Goal: Transaction & Acquisition: Purchase product/service

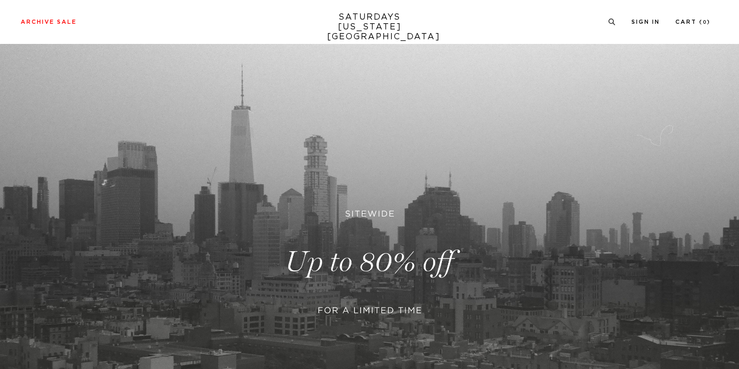
scroll to position [24, 0]
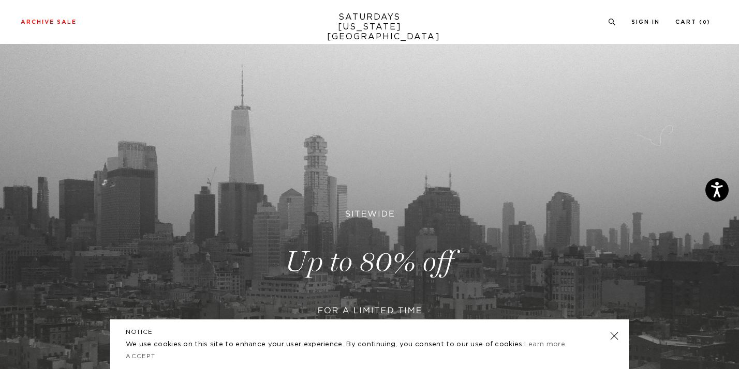
click at [355, 250] on link at bounding box center [369, 262] width 739 height 452
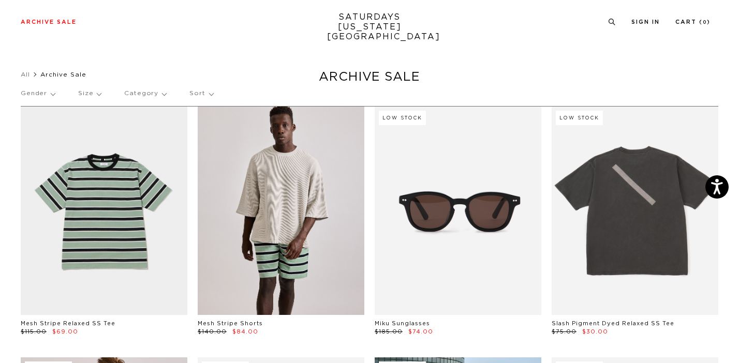
scroll to position [37, 0]
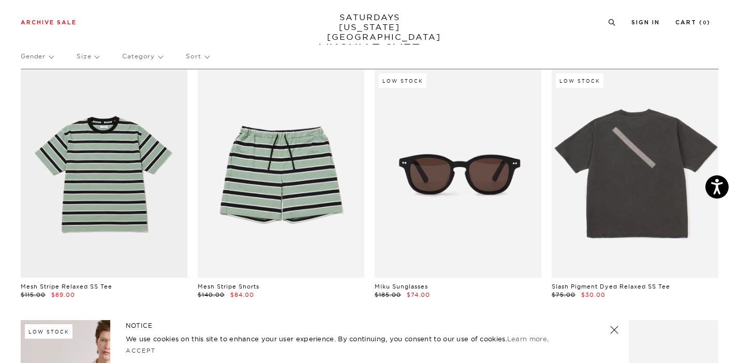
click at [615, 330] on link at bounding box center [614, 330] width 14 height 14
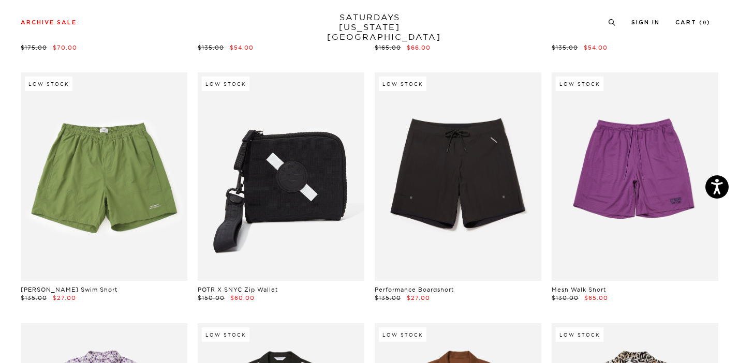
scroll to position [6312, 0]
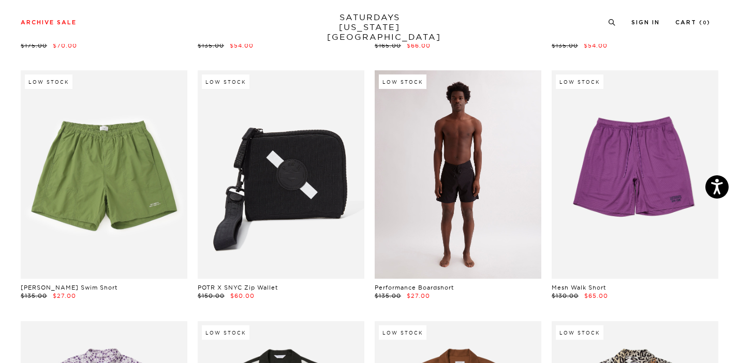
click at [472, 166] on link at bounding box center [458, 174] width 167 height 209
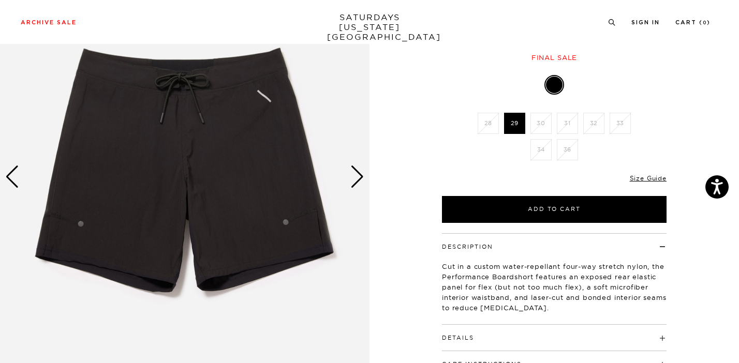
scroll to position [107, 0]
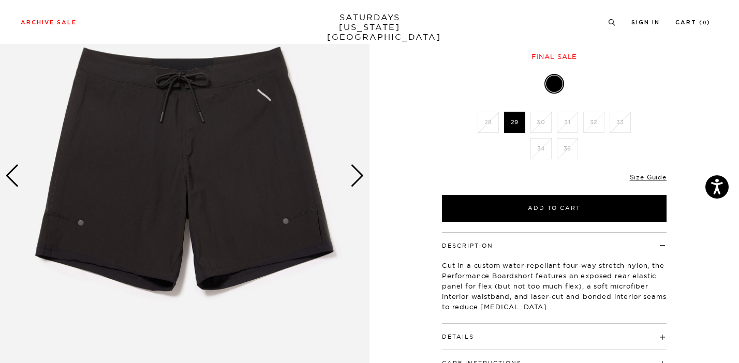
click at [357, 174] on div "Next slide" at bounding box center [357, 176] width 14 height 23
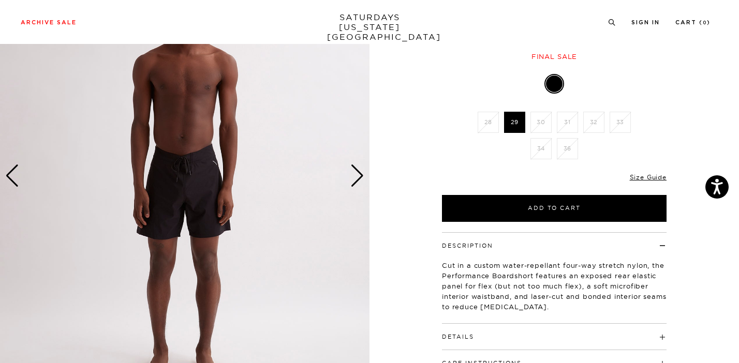
click at [357, 174] on div "Next slide" at bounding box center [357, 176] width 14 height 23
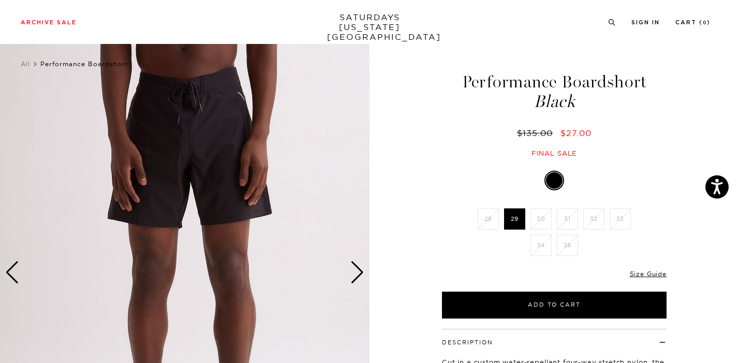
scroll to position [1, 0]
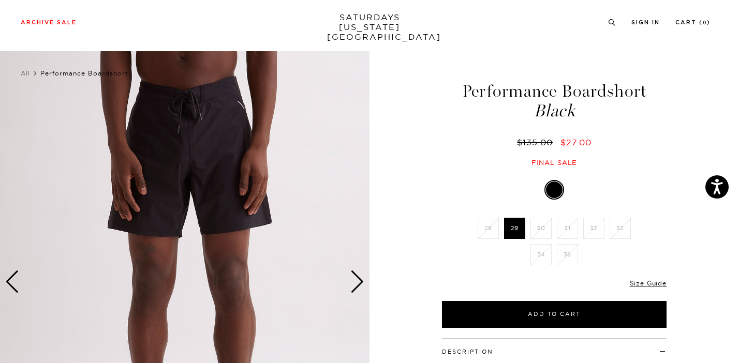
click at [357, 283] on div "Next slide" at bounding box center [357, 282] width 14 height 23
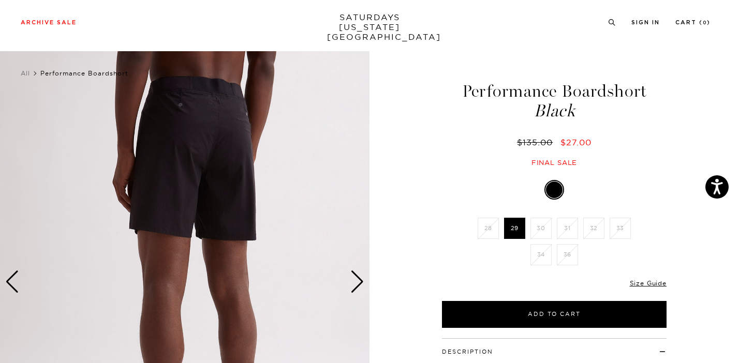
click at [357, 283] on div "Next slide" at bounding box center [357, 282] width 14 height 23
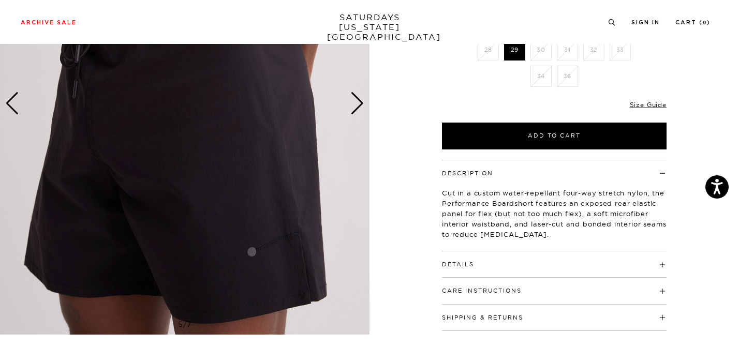
scroll to position [180, 0]
click at [253, 252] on img at bounding box center [184, 104] width 369 height 462
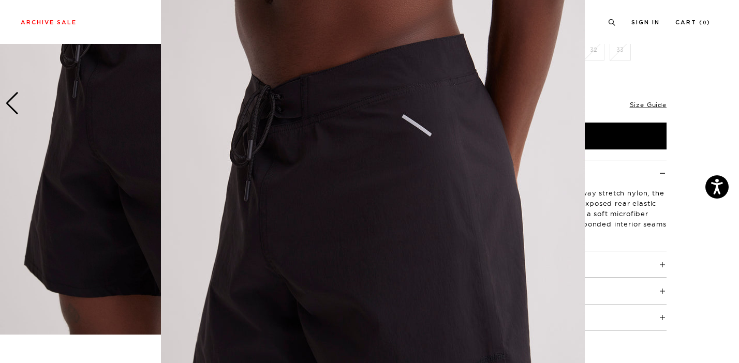
scroll to position [49, 0]
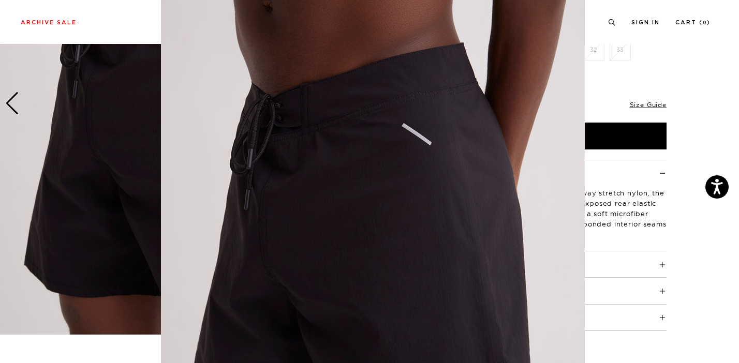
click at [714, 61] on figure at bounding box center [369, 181] width 739 height 363
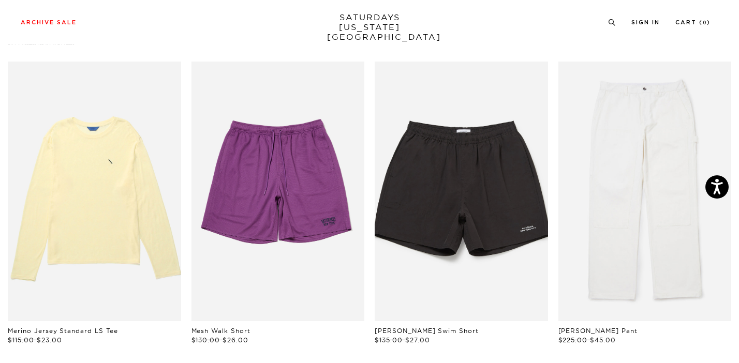
scroll to position [511, 0]
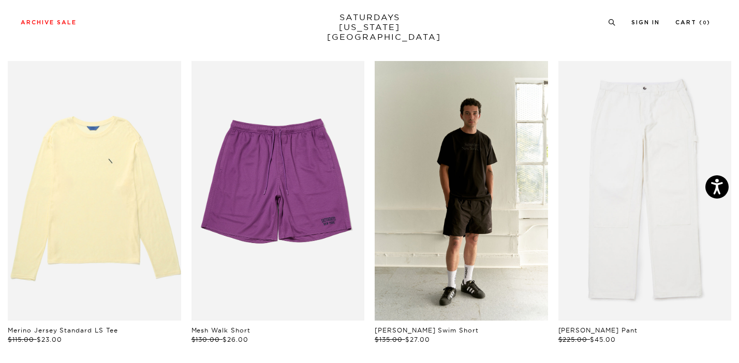
click at [485, 224] on link "files/SATURDAYS-LOOKBOOK-FW2413726_1.jpg" at bounding box center [461, 191] width 173 height 260
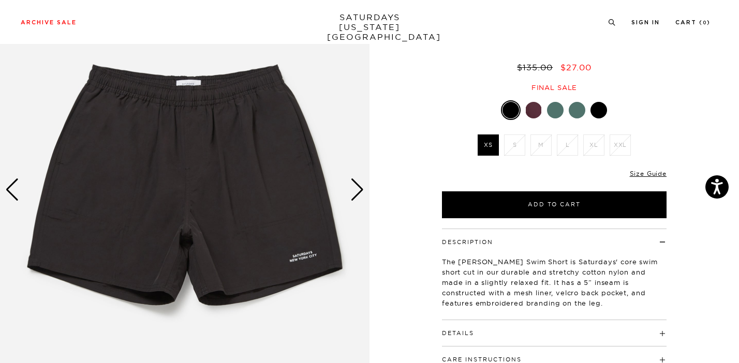
scroll to position [97, 0]
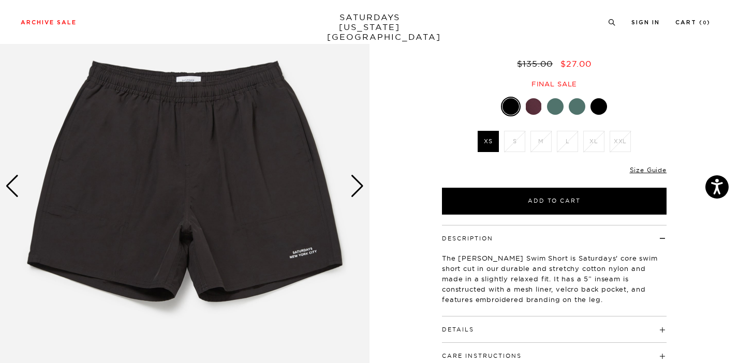
click at [362, 186] on div "Next slide" at bounding box center [357, 186] width 14 height 23
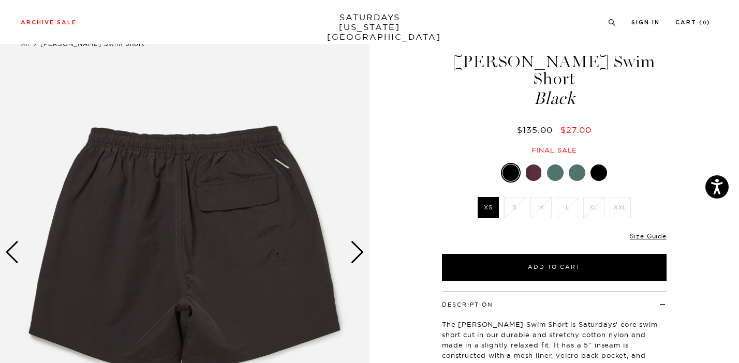
scroll to position [30, 0]
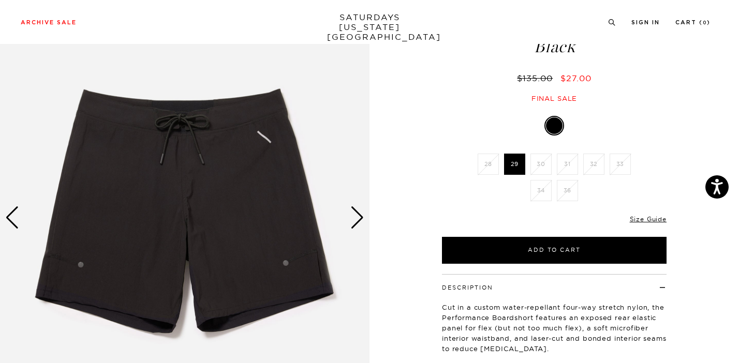
scroll to position [65, 0]
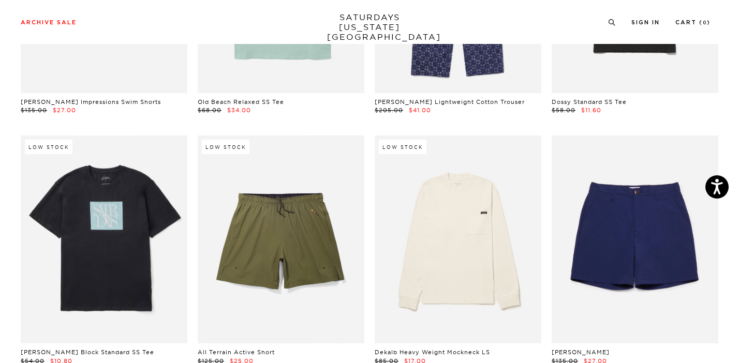
scroll to position [4500, 0]
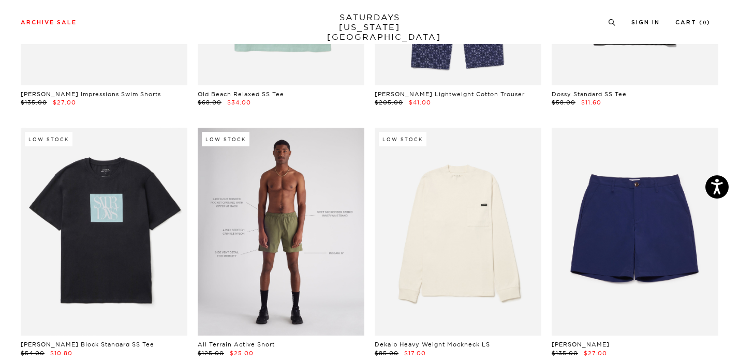
click at [264, 221] on link at bounding box center [281, 232] width 167 height 209
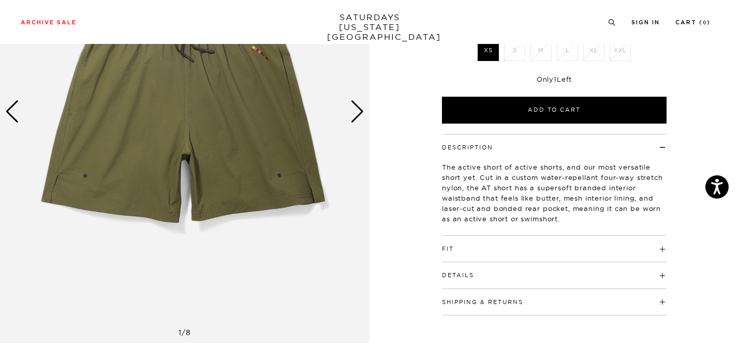
scroll to position [179, 0]
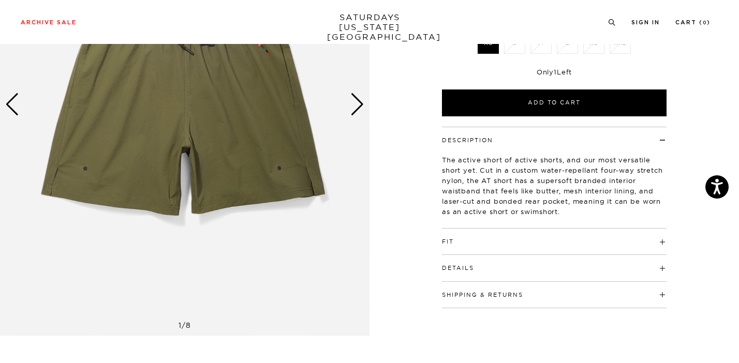
click at [454, 242] on span at bounding box center [454, 241] width 0 height 7
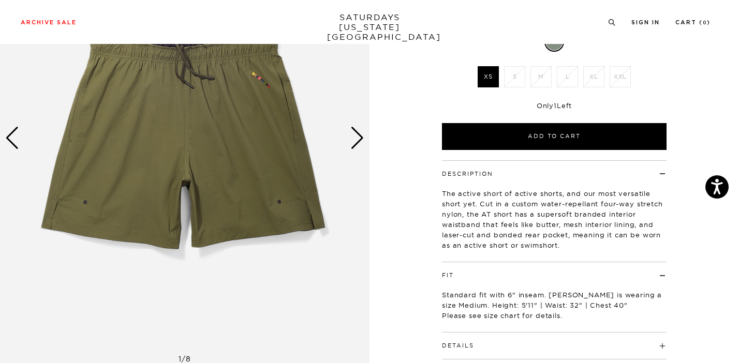
scroll to position [142, 0]
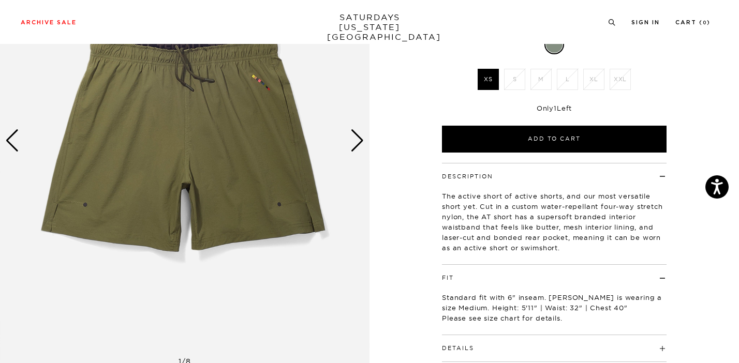
click at [356, 138] on div "Next slide" at bounding box center [357, 140] width 14 height 23
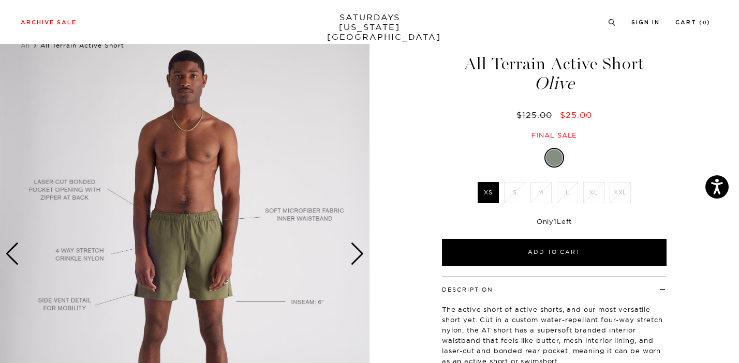
scroll to position [29, 0]
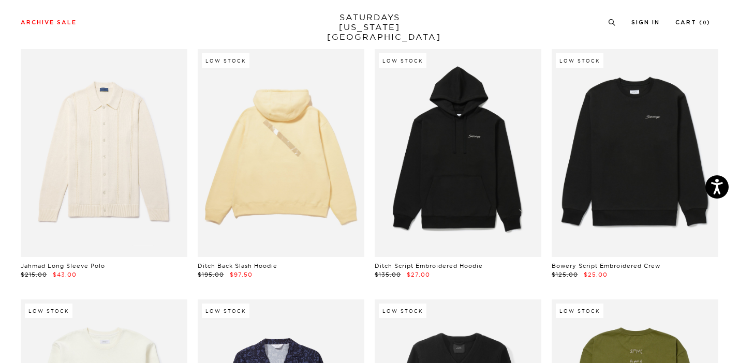
scroll to position [7859, 0]
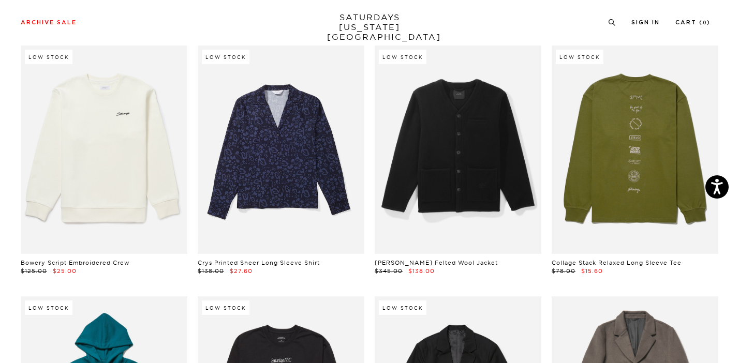
click at [629, 154] on link at bounding box center [635, 150] width 167 height 209
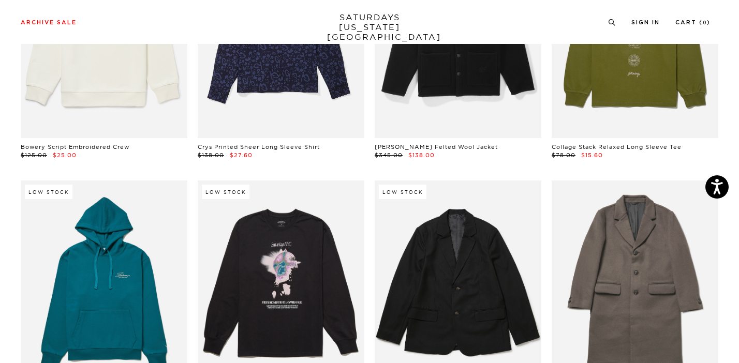
scroll to position [8314, 0]
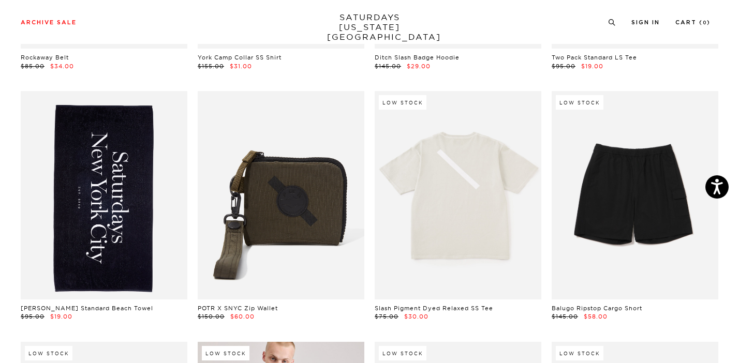
scroll to position [1036, 0]
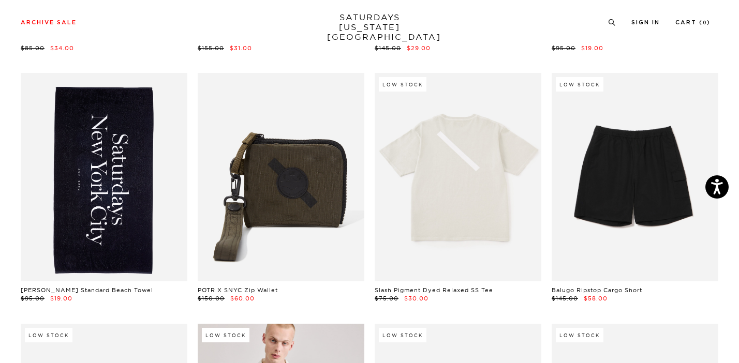
click at [116, 189] on link at bounding box center [104, 177] width 167 height 209
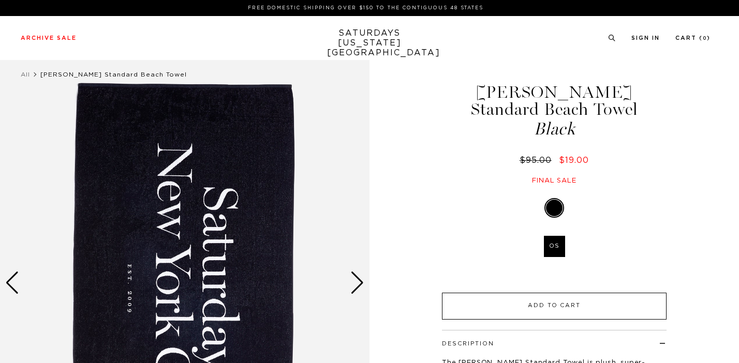
click at [571, 293] on button "Add to Cart" at bounding box center [554, 306] width 225 height 27
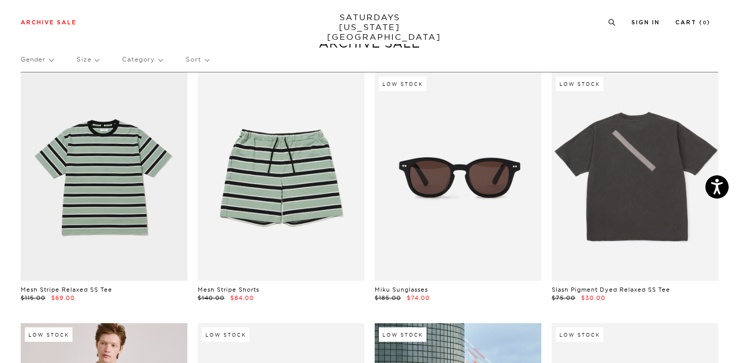
scroll to position [33, 0]
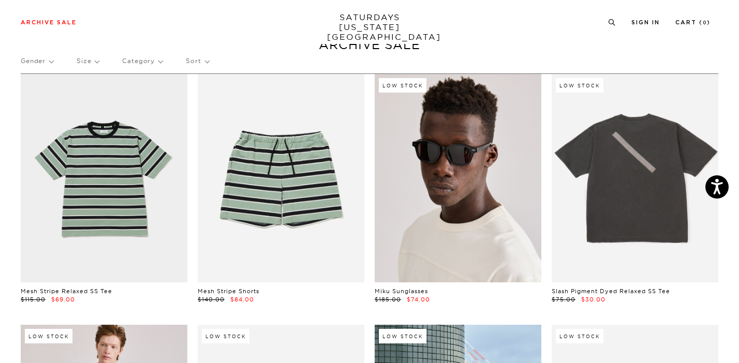
click at [471, 180] on link at bounding box center [458, 178] width 167 height 209
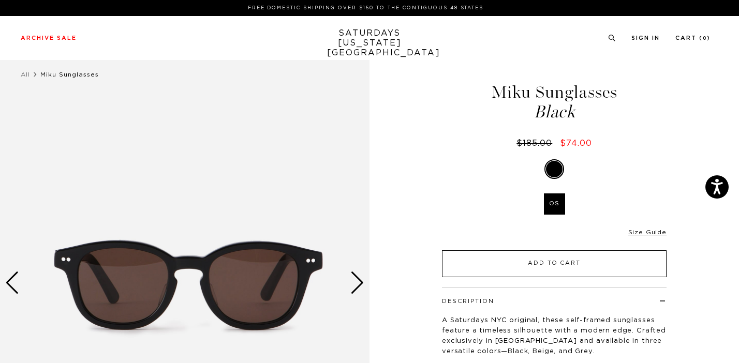
click at [554, 254] on button "Add to Cart" at bounding box center [554, 263] width 225 height 27
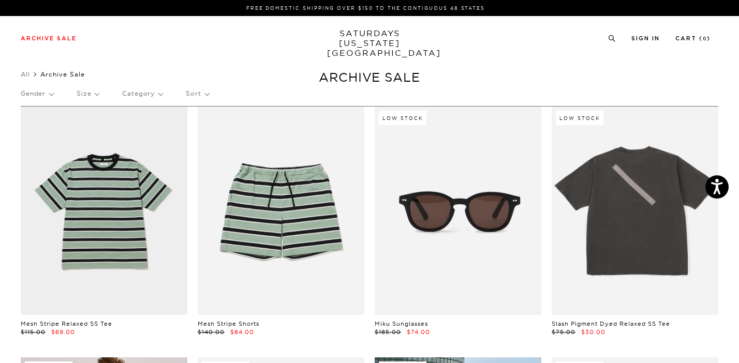
click at [157, 93] on p "Category" at bounding box center [142, 94] width 40 height 24
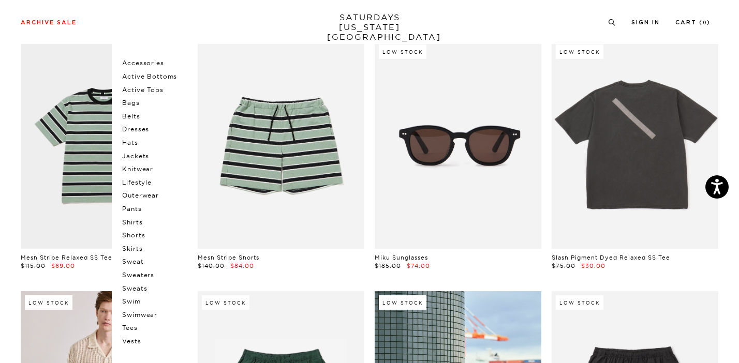
scroll to position [73, 0]
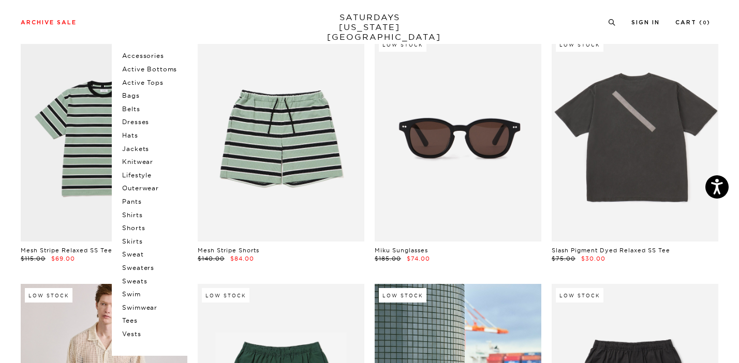
click at [139, 229] on p "Shorts" at bounding box center [153, 227] width 62 height 13
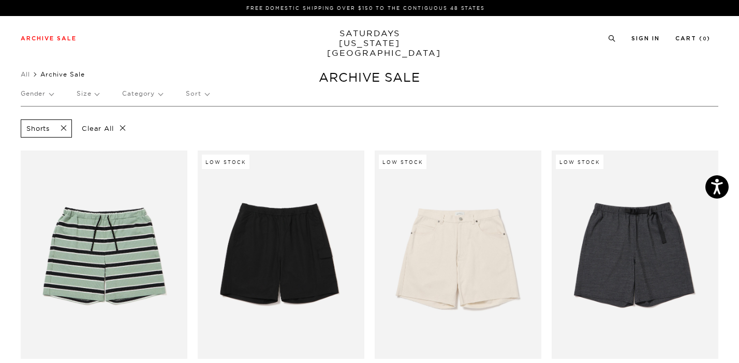
click at [157, 96] on p "Category" at bounding box center [142, 94] width 40 height 24
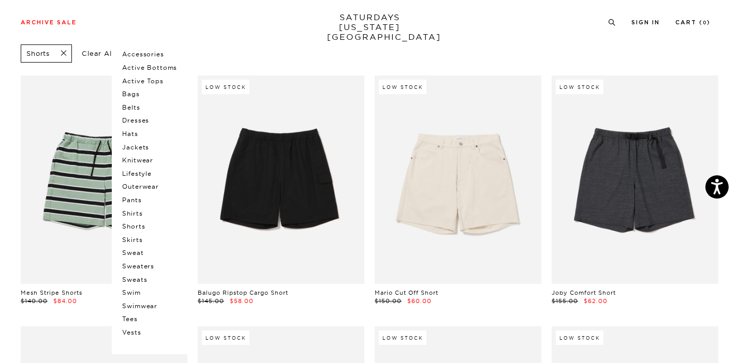
scroll to position [75, 0]
click at [146, 306] on p "Swimwear" at bounding box center [153, 306] width 62 height 13
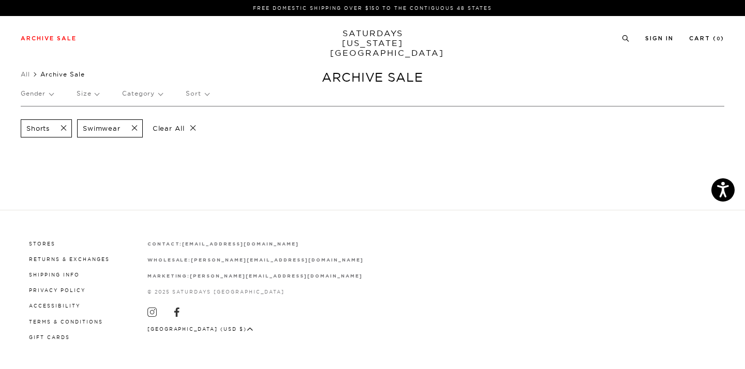
click at [159, 92] on p "Category" at bounding box center [142, 94] width 40 height 24
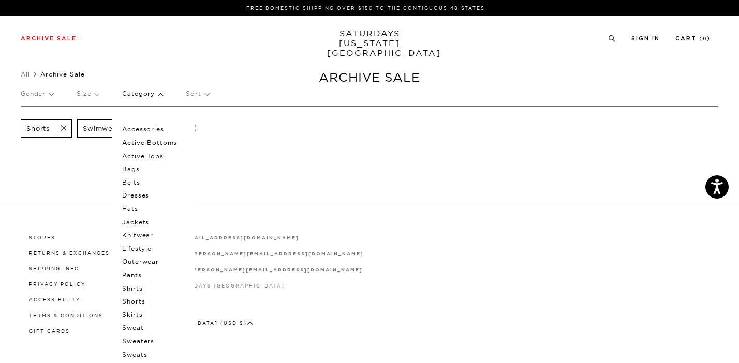
click at [157, 143] on p "Active Bottoms" at bounding box center [153, 142] width 62 height 13
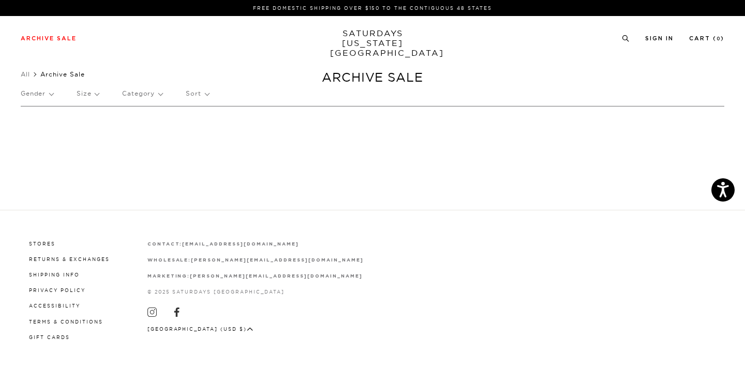
click at [150, 98] on p "Category" at bounding box center [142, 94] width 40 height 24
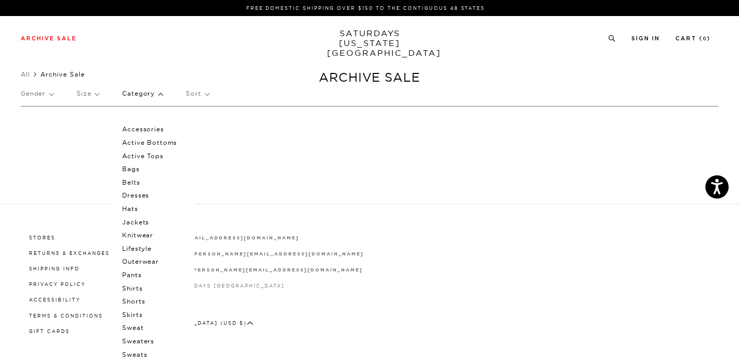
click at [140, 141] on p "Active Bottoms" at bounding box center [153, 142] width 62 height 13
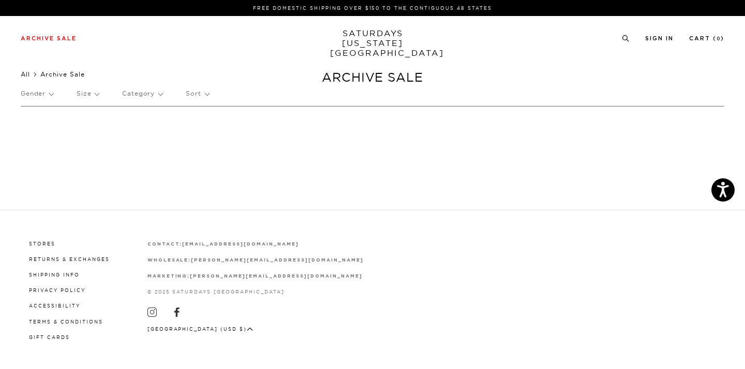
click at [26, 71] on link "All" at bounding box center [25, 74] width 9 height 8
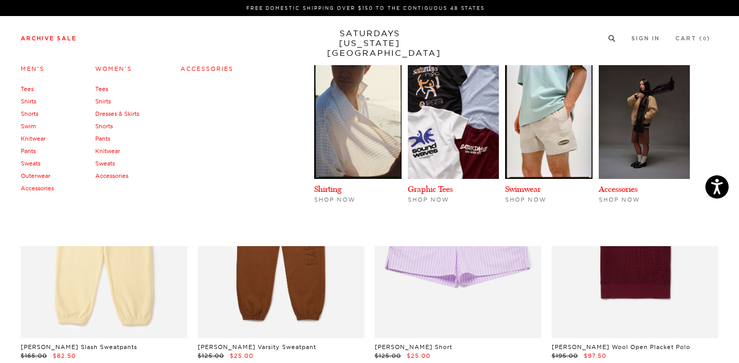
click at [41, 175] on link "Outerwear" at bounding box center [35, 175] width 29 height 7
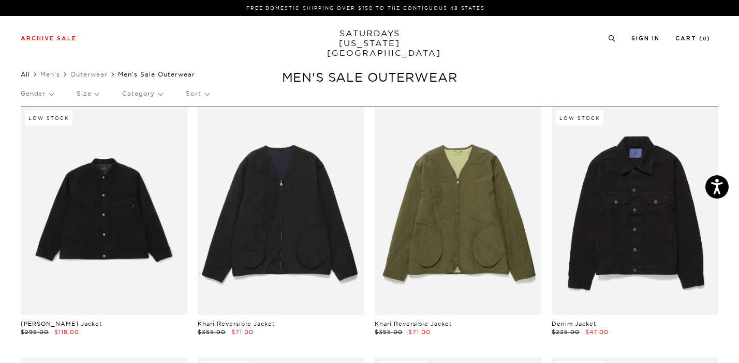
click at [23, 72] on link "All" at bounding box center [25, 74] width 9 height 8
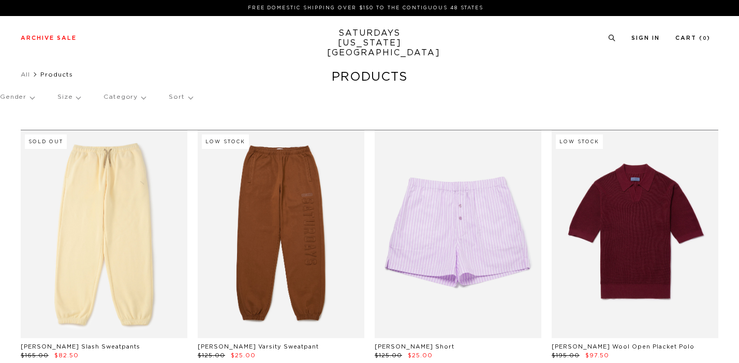
click at [137, 99] on p "Category" at bounding box center [124, 97] width 42 height 24
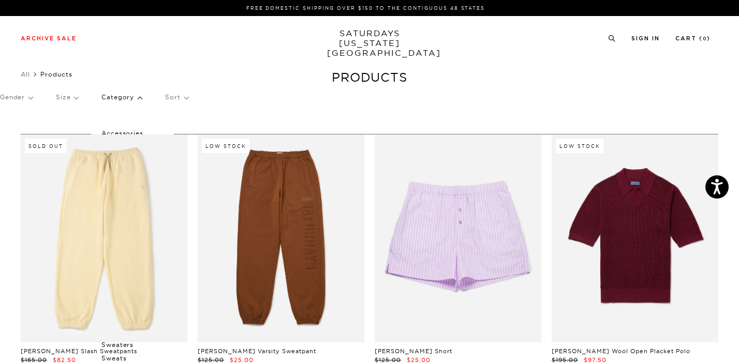
click at [277, 88] on div "Gender Size Category Accessories Active Bottoms Active Tops Bags Belts Dresses …" at bounding box center [369, 98] width 739 height 27
click at [288, 49] on div "Archive Sale Men's Tees Shirts Shorts Swim Knitwear Pants Sweats Women's" at bounding box center [369, 38] width 739 height 44
click at [139, 96] on p "Category" at bounding box center [121, 97] width 40 height 24
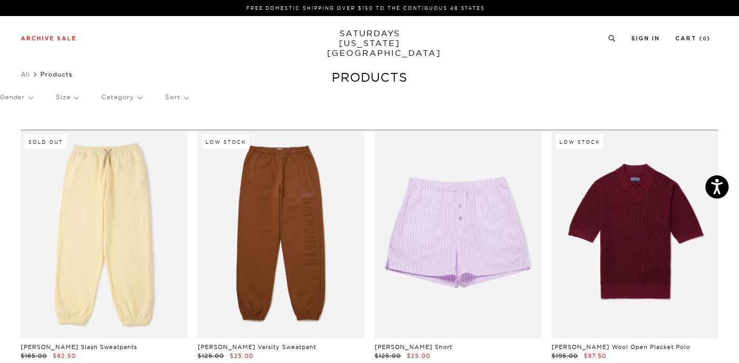
click at [139, 96] on p "Category" at bounding box center [121, 97] width 40 height 24
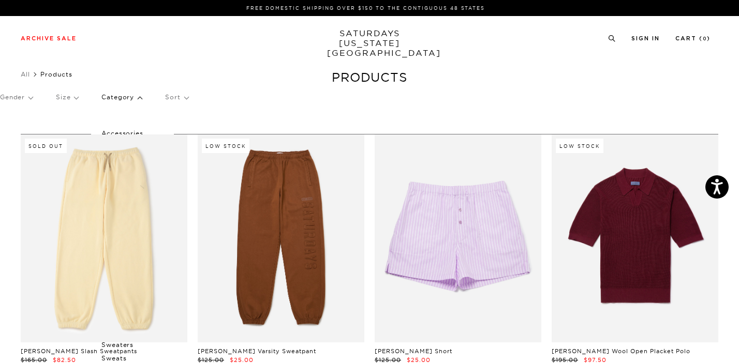
click at [188, 97] on div "Gender Size Category Accessories Active Bottoms Active Tops Bags Belts Dresses …" at bounding box center [369, 98] width 739 height 27
click at [187, 97] on p "Sort" at bounding box center [176, 97] width 23 height 24
click at [350, 34] on link "SATURDAYS NEW YORK CITY" at bounding box center [369, 42] width 85 height 29
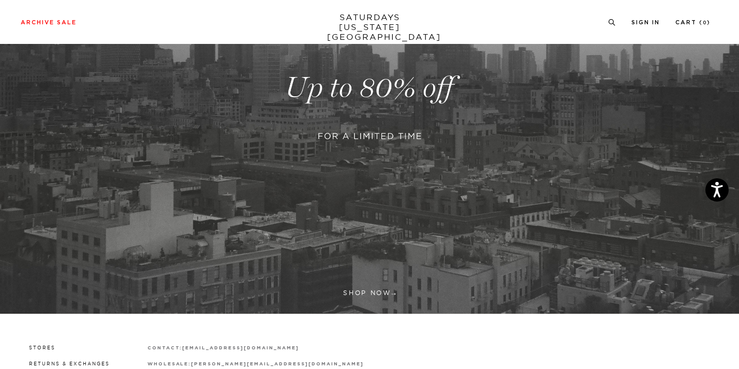
scroll to position [110, 0]
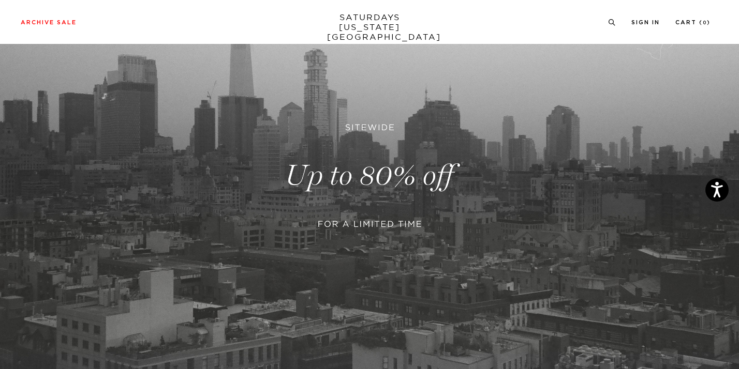
click at [346, 172] on link at bounding box center [369, 176] width 739 height 452
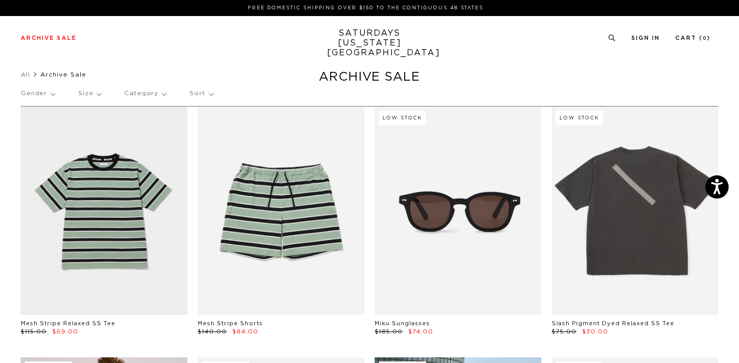
click at [153, 94] on p "Category" at bounding box center [145, 94] width 42 height 24
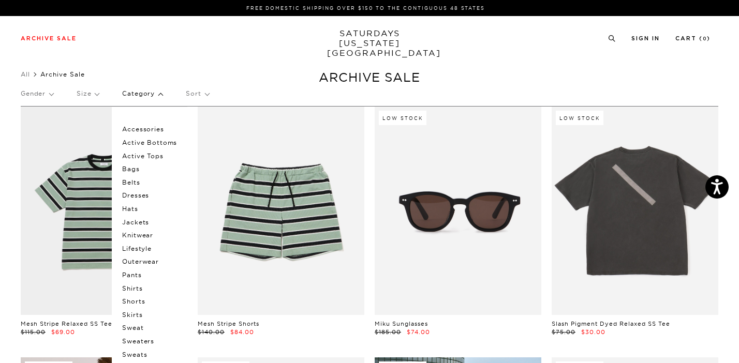
click at [150, 141] on p "Active Bottoms" at bounding box center [153, 142] width 62 height 13
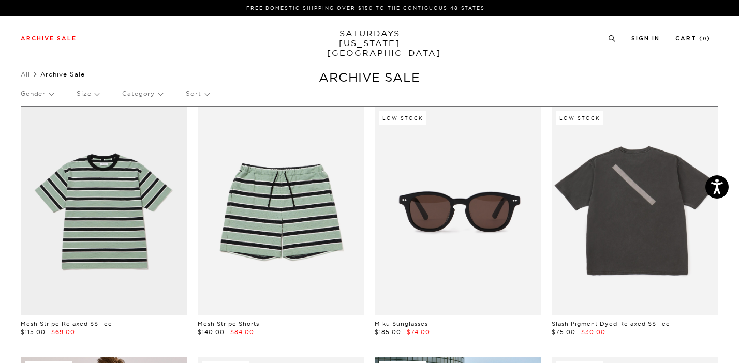
click at [158, 95] on p "Category" at bounding box center [142, 94] width 40 height 24
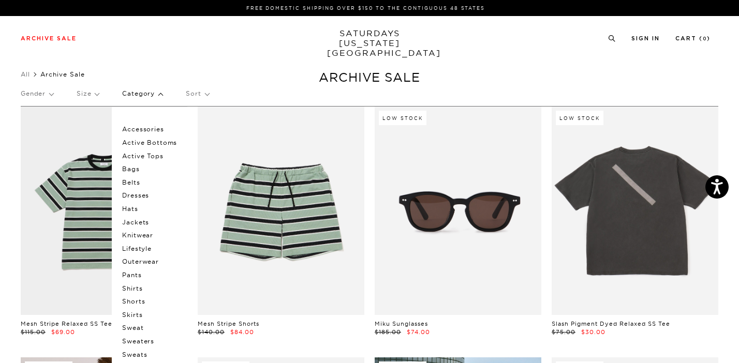
click at [152, 141] on p "Active Bottoms" at bounding box center [153, 142] width 62 height 13
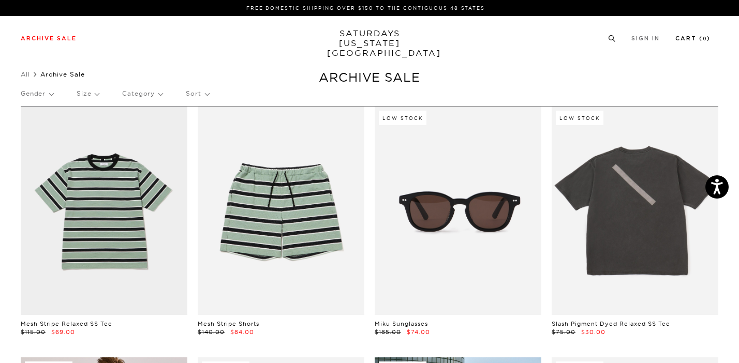
click at [699, 37] on link "Cart ( 0 )" at bounding box center [692, 39] width 35 height 6
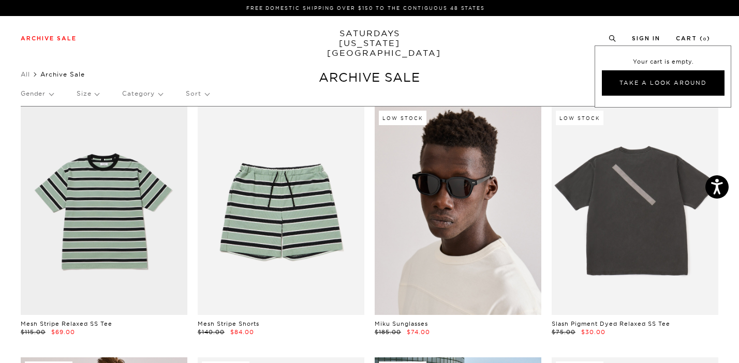
click at [511, 200] on link at bounding box center [458, 211] width 167 height 209
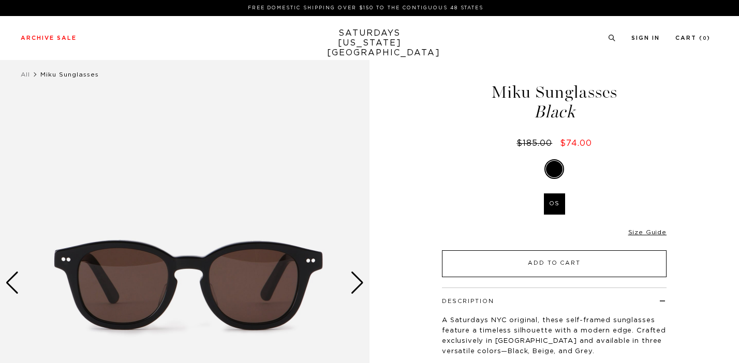
click at [546, 261] on button "Add to Cart" at bounding box center [554, 263] width 225 height 27
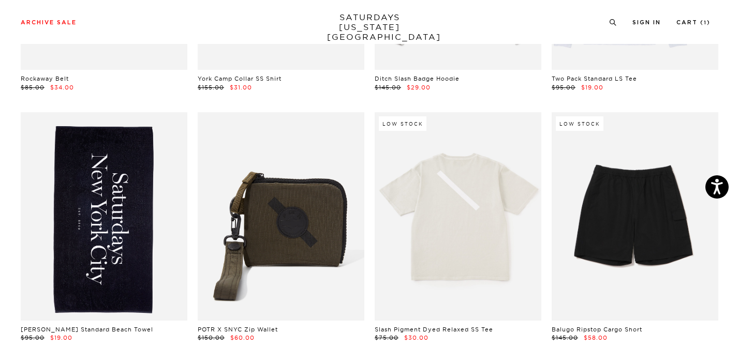
scroll to position [998, 0]
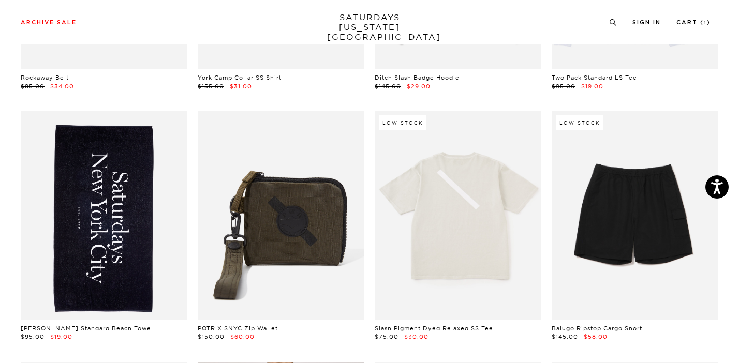
click at [74, 182] on link at bounding box center [104, 215] width 167 height 209
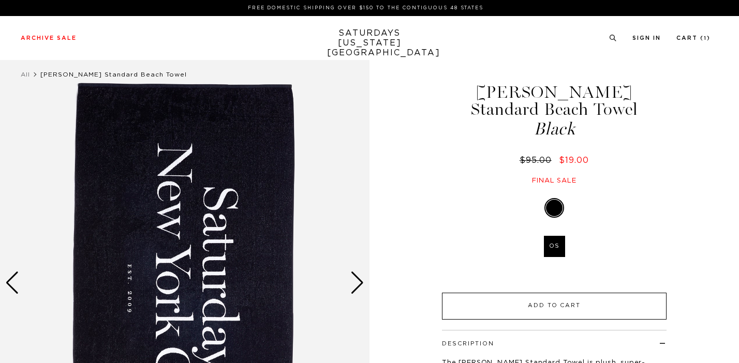
click at [565, 293] on button "Add to Cart" at bounding box center [554, 306] width 225 height 27
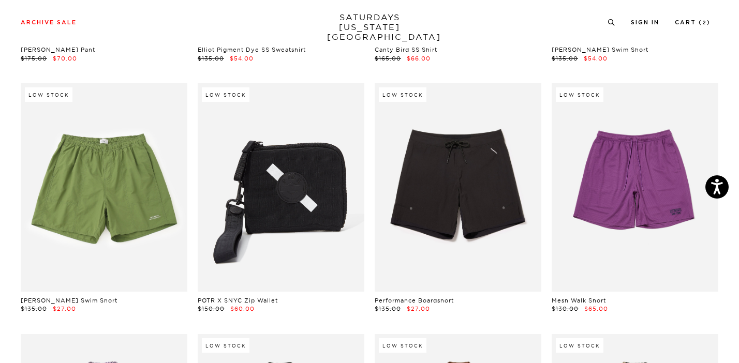
scroll to position [6349, 0]
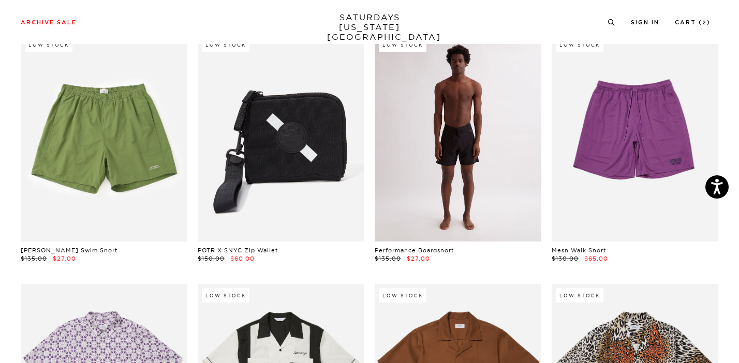
click at [462, 130] on link at bounding box center [458, 137] width 167 height 209
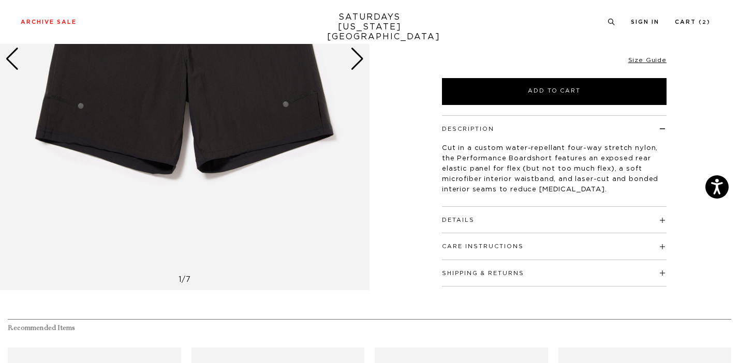
scroll to position [232, 0]
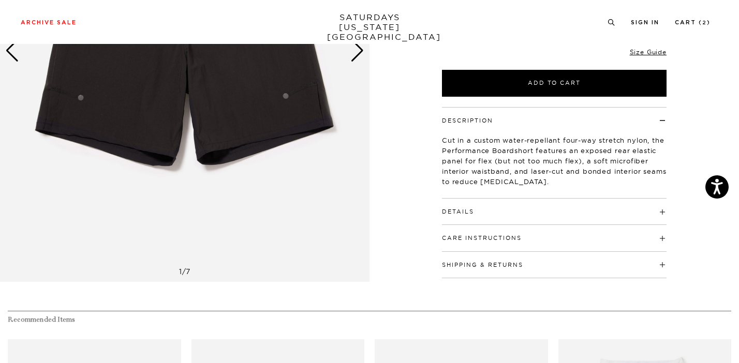
click at [524, 206] on h4 "Details" at bounding box center [554, 207] width 225 height 17
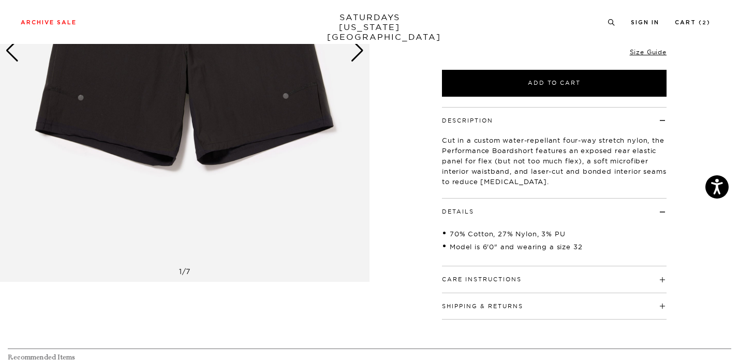
click at [524, 206] on h4 "Details" at bounding box center [554, 207] width 225 height 17
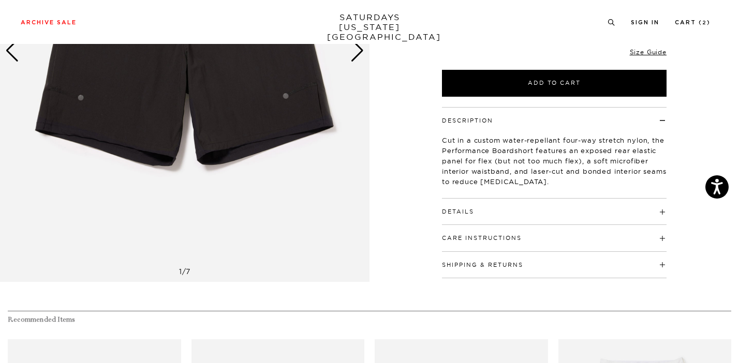
click at [529, 237] on h4 "Care Instructions" at bounding box center [554, 233] width 225 height 17
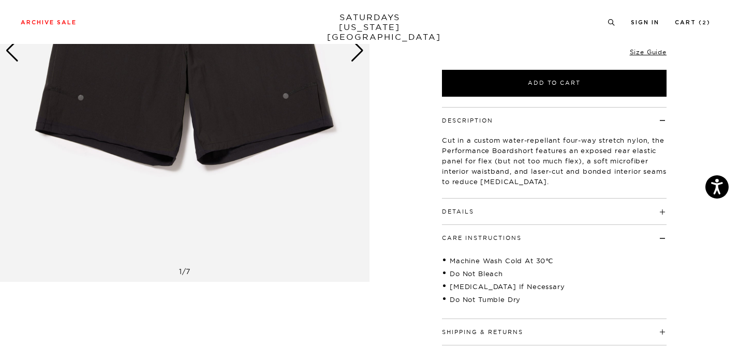
click at [529, 237] on h4 "Care Instructions" at bounding box center [554, 233] width 225 height 17
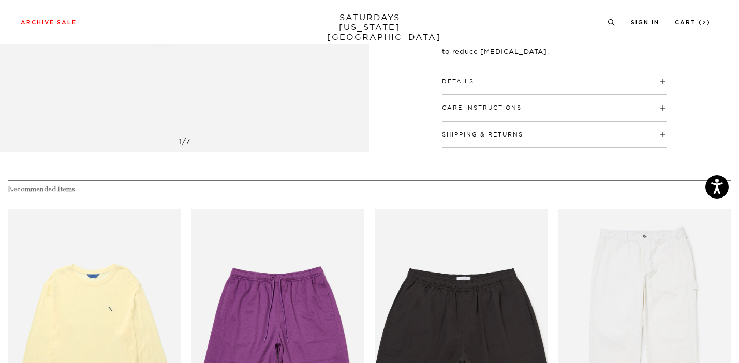
scroll to position [365, 0]
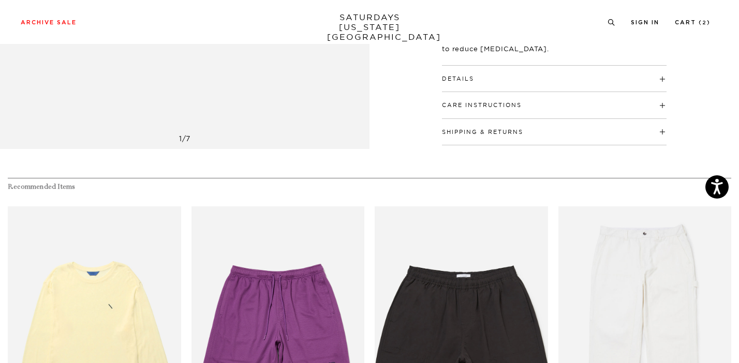
click at [548, 106] on h4 "Care Instructions" at bounding box center [554, 100] width 225 height 17
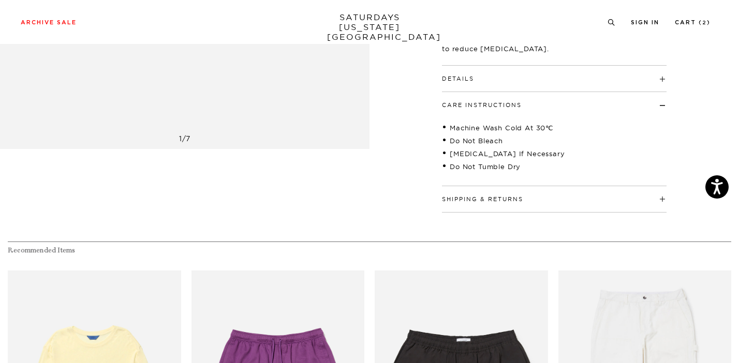
click at [548, 106] on h4 "Care Instructions" at bounding box center [554, 100] width 225 height 17
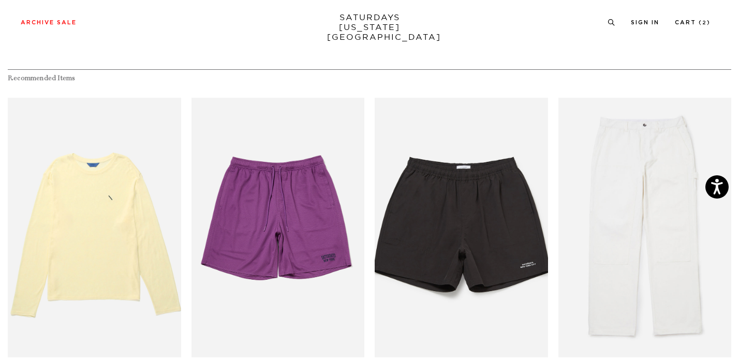
scroll to position [474, 0]
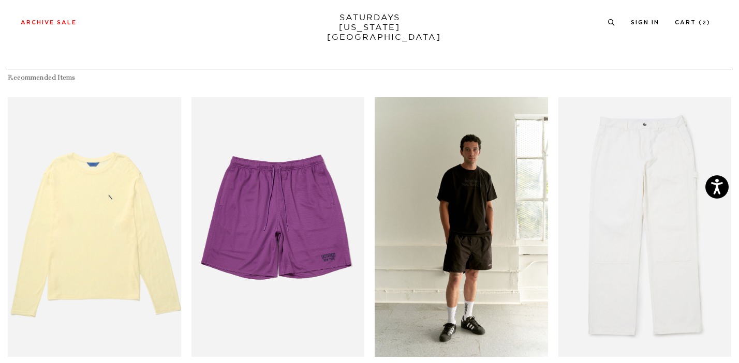
click at [454, 176] on link "files/SATURDAYS-LOOKBOOK-FW2413726_1.jpg" at bounding box center [461, 227] width 173 height 260
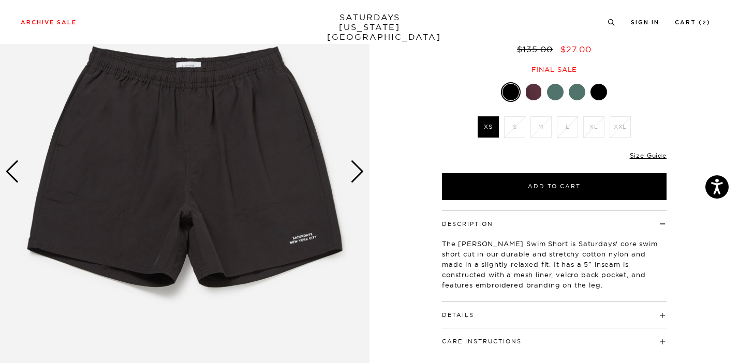
scroll to position [162, 0]
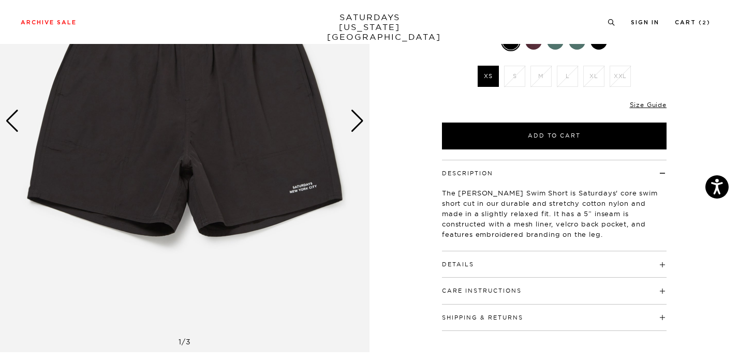
click at [604, 251] on h4 "Details" at bounding box center [554, 259] width 225 height 17
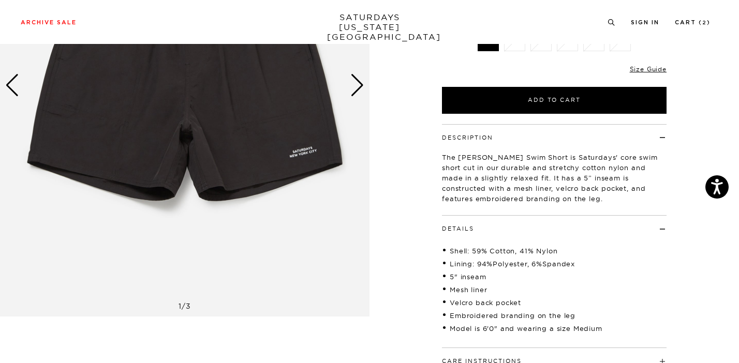
scroll to position [198, 0]
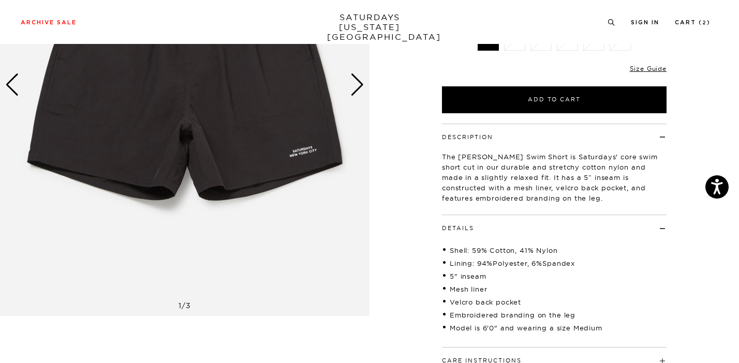
click at [614, 215] on h4 "Details" at bounding box center [554, 223] width 225 height 17
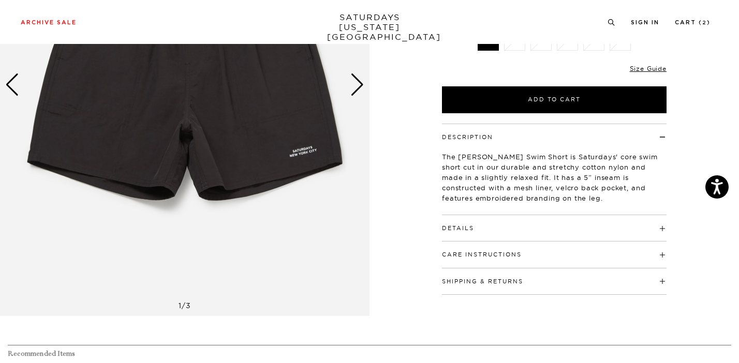
click at [598, 215] on h4 "Details" at bounding box center [554, 223] width 225 height 17
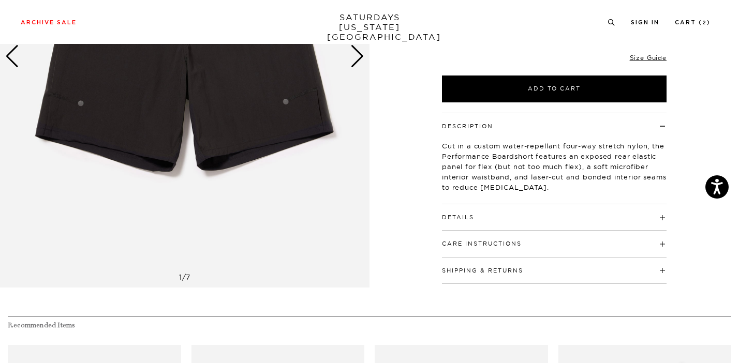
scroll to position [229, 0]
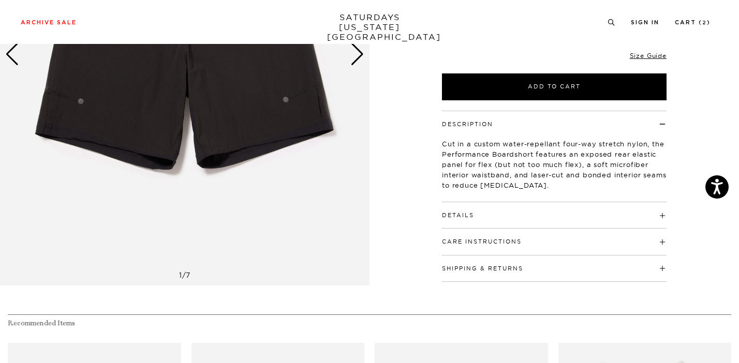
click at [496, 215] on h4 "Details" at bounding box center [554, 210] width 225 height 17
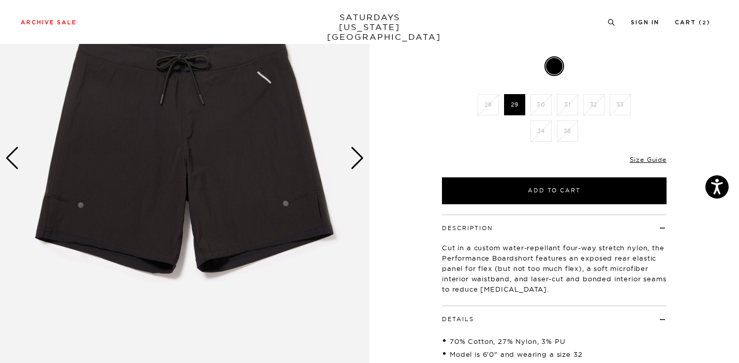
scroll to position [124, 0]
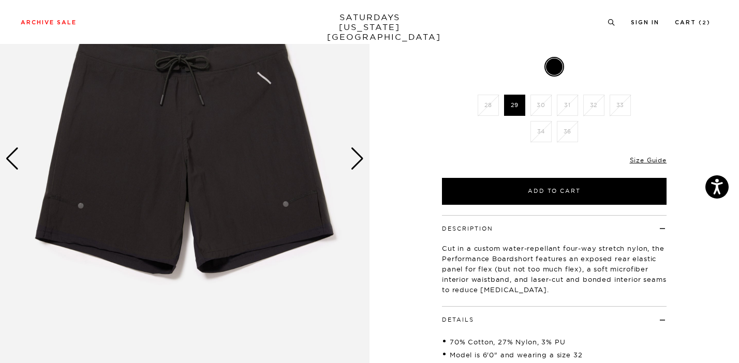
click at [358, 159] on div "Next slide" at bounding box center [357, 158] width 14 height 23
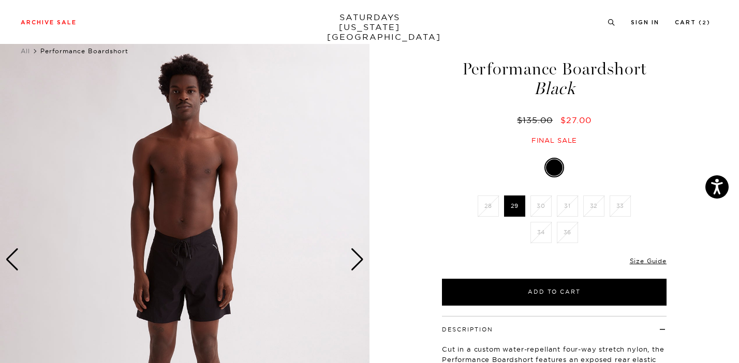
scroll to position [23, 0]
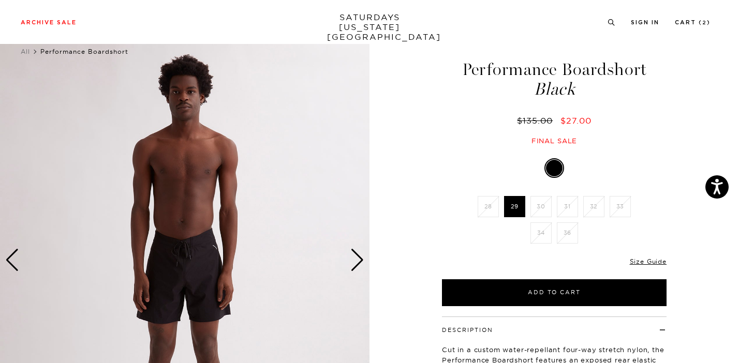
click at [358, 257] on div "Next slide" at bounding box center [357, 260] width 14 height 23
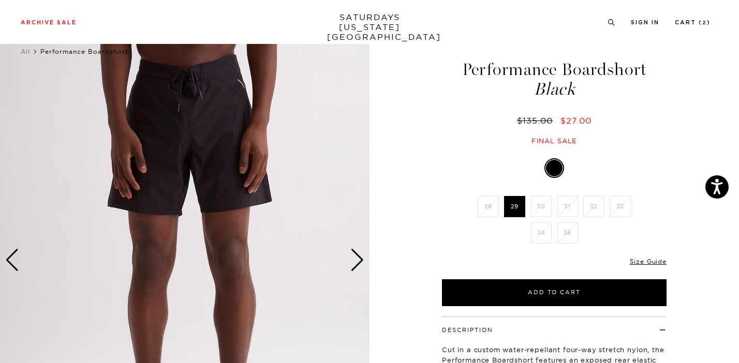
click at [358, 257] on div "Next slide" at bounding box center [357, 260] width 14 height 23
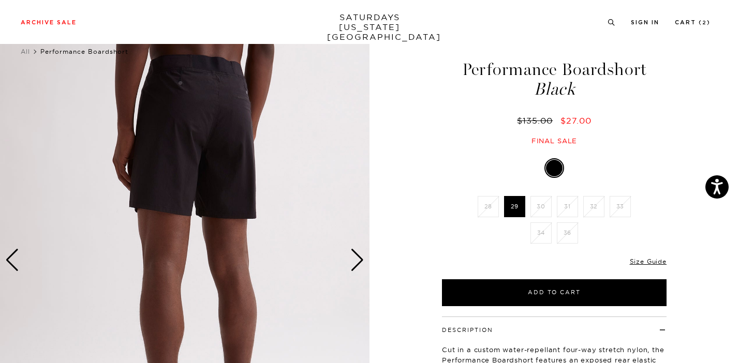
click at [358, 257] on div "Next slide" at bounding box center [357, 260] width 14 height 23
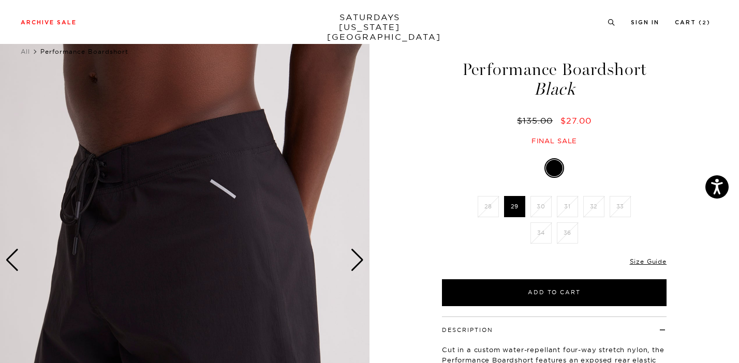
click at [358, 257] on div "Next slide" at bounding box center [357, 260] width 14 height 23
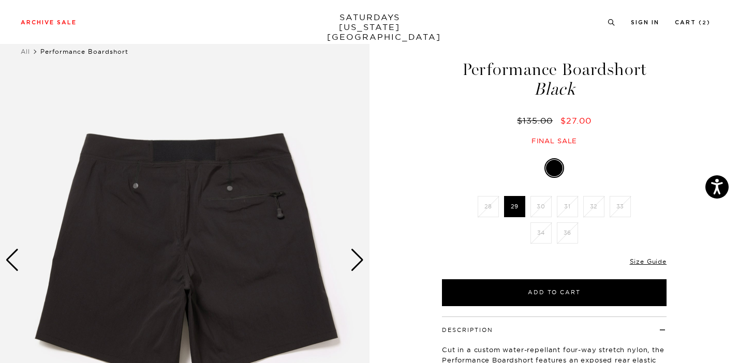
click at [358, 257] on div "Next slide" at bounding box center [357, 260] width 14 height 23
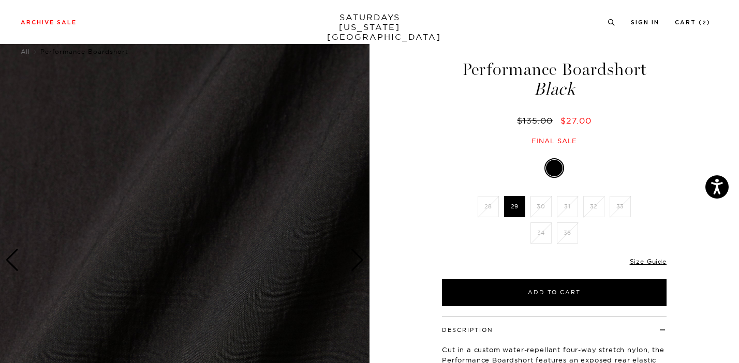
click at [358, 257] on div "Next slide" at bounding box center [357, 260] width 14 height 23
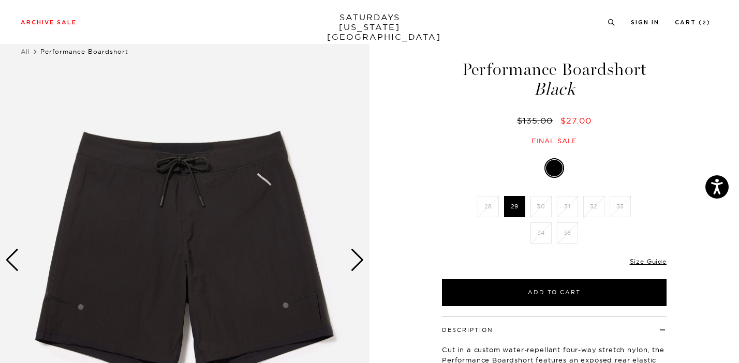
click at [12, 254] on div "Previous slide" at bounding box center [12, 260] width 14 height 23
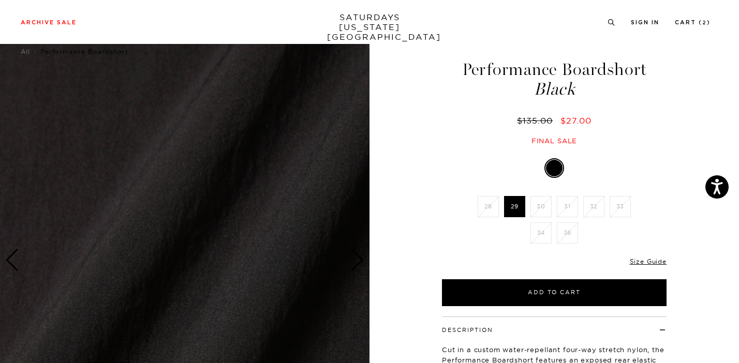
click at [162, 193] on div at bounding box center [184, 260] width 369 height 462
click at [363, 188] on img at bounding box center [184, 260] width 369 height 462
click at [417, 187] on div "7 / 7" at bounding box center [369, 279] width 739 height 500
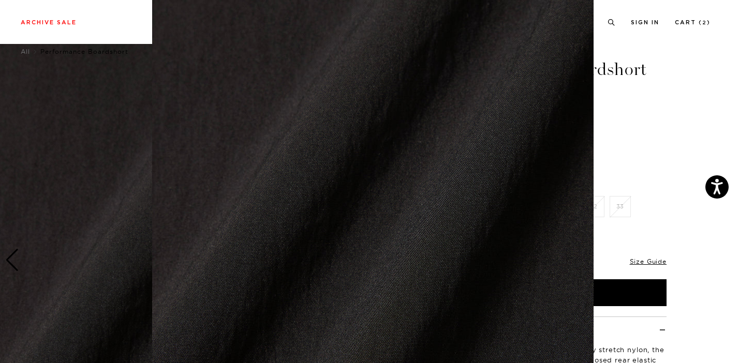
scroll to position [99, 0]
click at [17, 252] on figure at bounding box center [369, 181] width 739 height 363
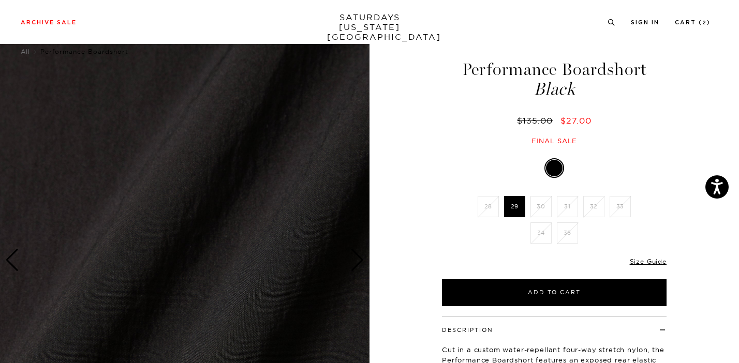
click at [12, 258] on div "Previous slide" at bounding box center [12, 260] width 14 height 23
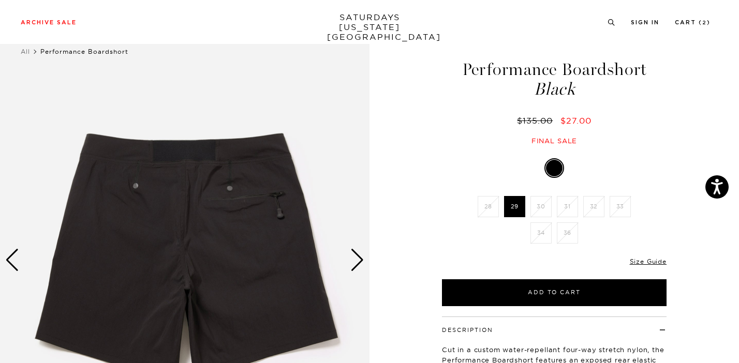
click at [360, 265] on div "Next slide" at bounding box center [357, 260] width 14 height 23
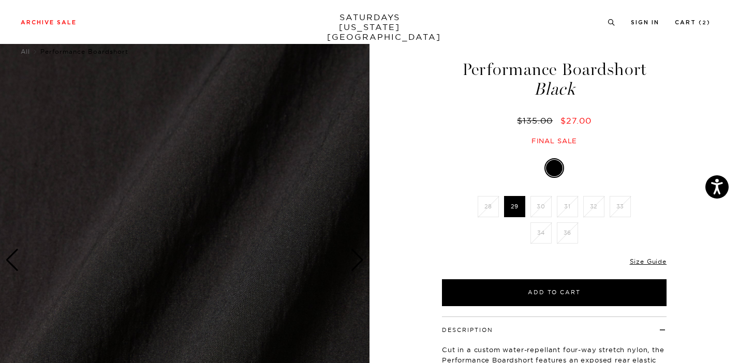
click at [360, 265] on div "Next slide" at bounding box center [357, 260] width 14 height 23
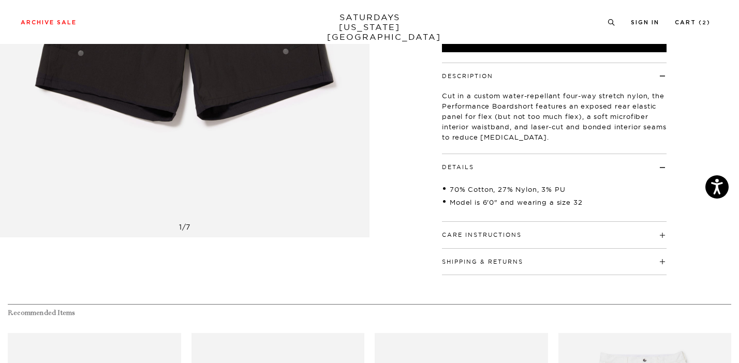
scroll to position [333, 0]
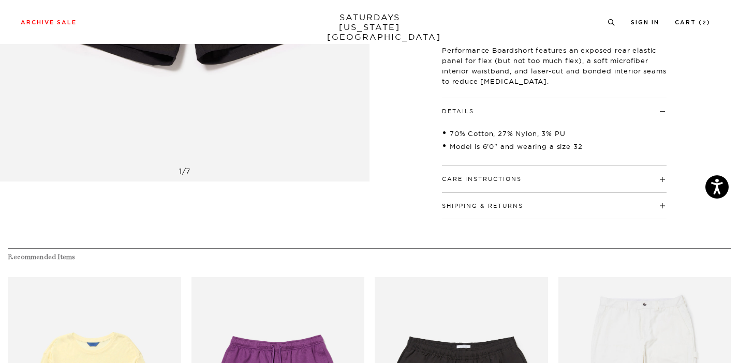
click at [376, 20] on link "SATURDAYS NEW YORK CITY" at bounding box center [369, 26] width 85 height 29
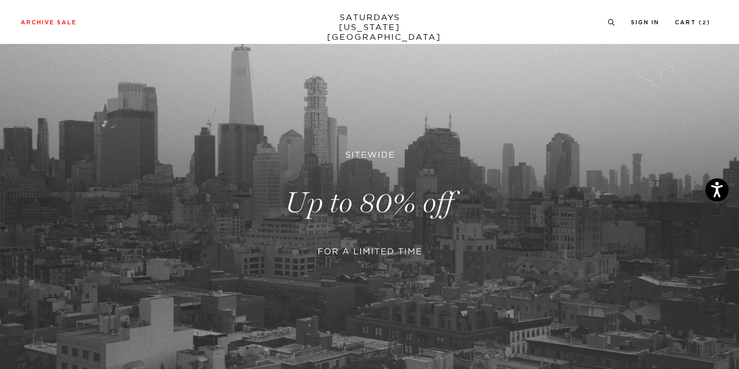
scroll to position [83, 0]
click at [315, 185] on link at bounding box center [369, 203] width 739 height 452
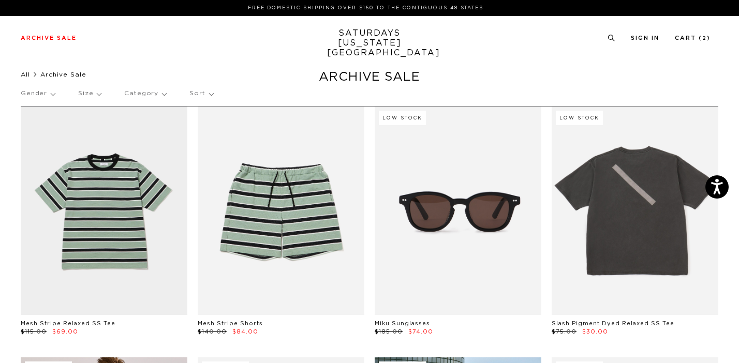
click at [24, 75] on link "All" at bounding box center [25, 74] width 9 height 6
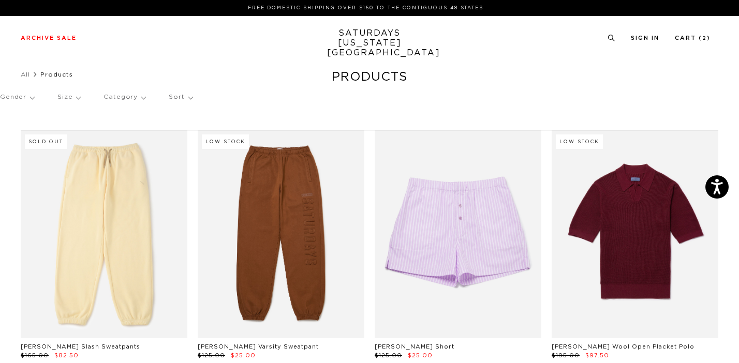
click at [181, 100] on p "Sort" at bounding box center [180, 97] width 23 height 24
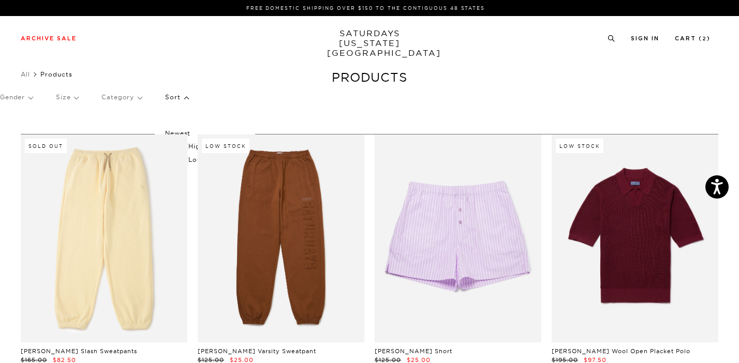
click at [181, 100] on p "Sort" at bounding box center [176, 97] width 23 height 24
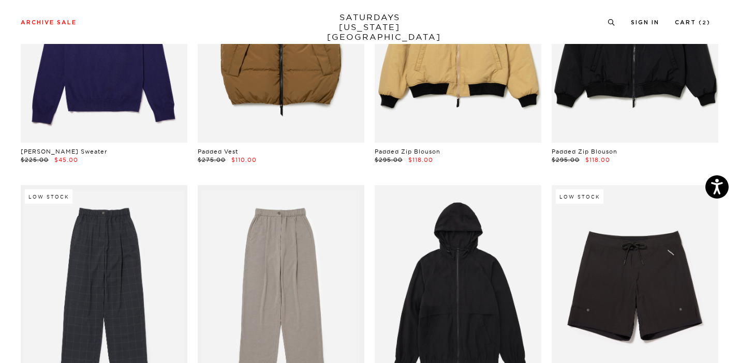
scroll to position [12030, 0]
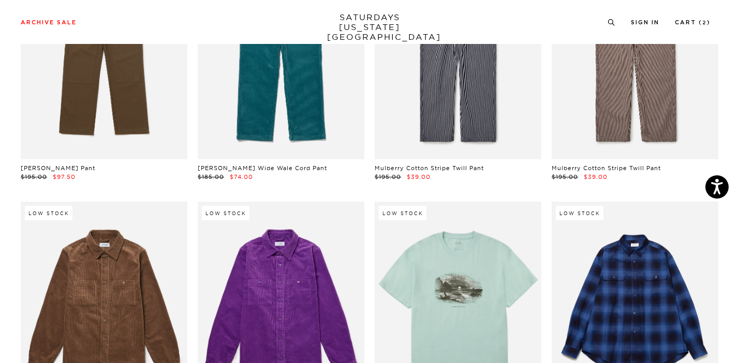
click at [575, 256] on link at bounding box center [635, 306] width 167 height 209
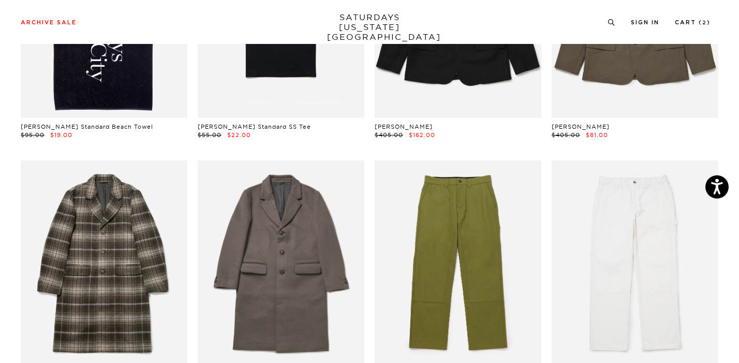
scroll to position [11027, 0]
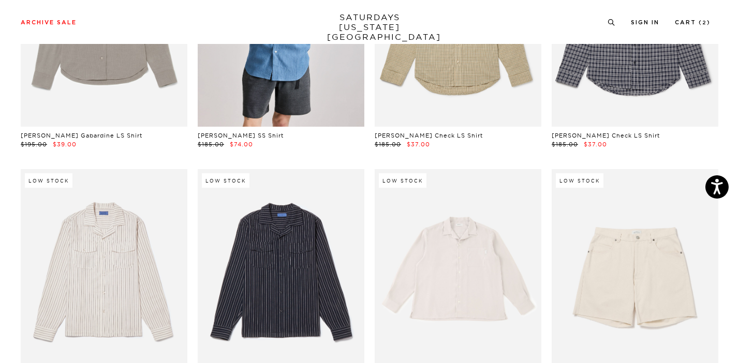
scroll to position [9269, 0]
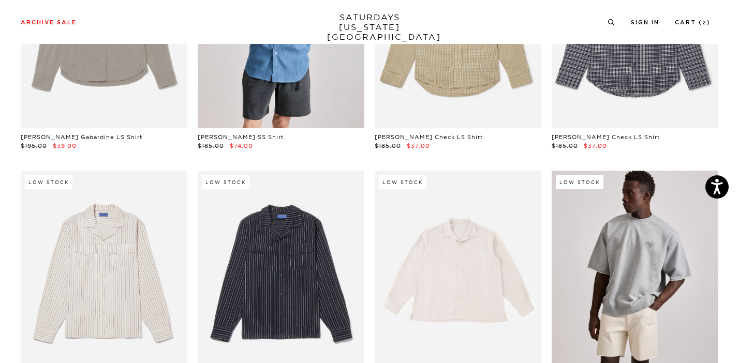
click at [692, 245] on link at bounding box center [635, 275] width 167 height 209
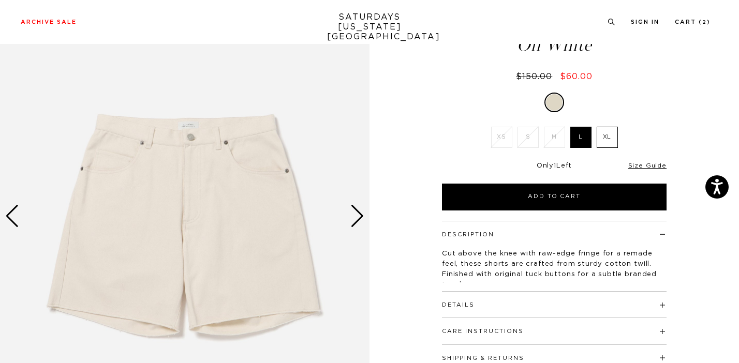
scroll to position [72, 0]
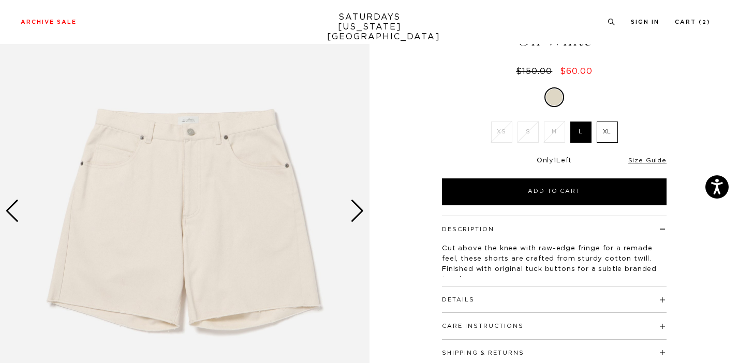
click at [537, 301] on h4 "Details" at bounding box center [554, 295] width 225 height 17
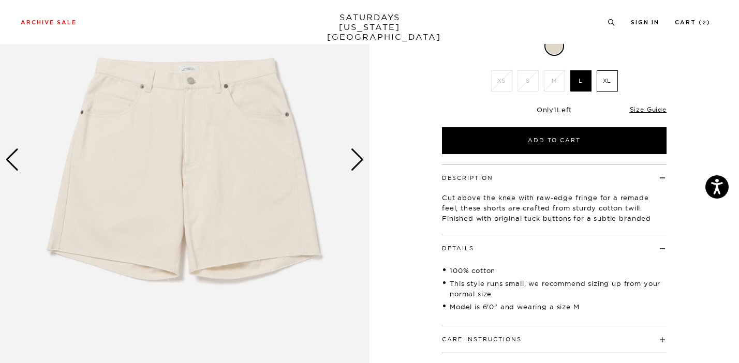
scroll to position [123, 0]
click at [355, 159] on div "Next slide" at bounding box center [357, 160] width 14 height 23
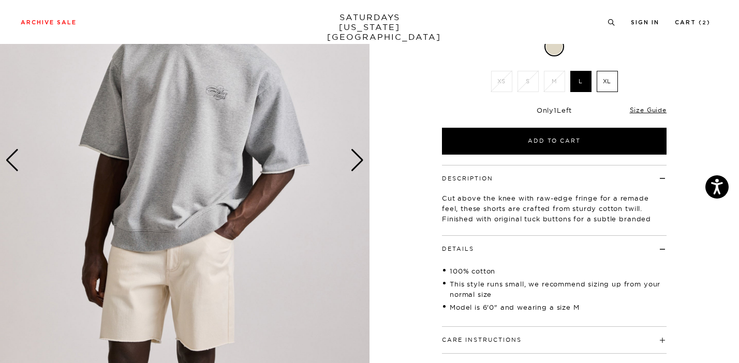
scroll to position [207, 0]
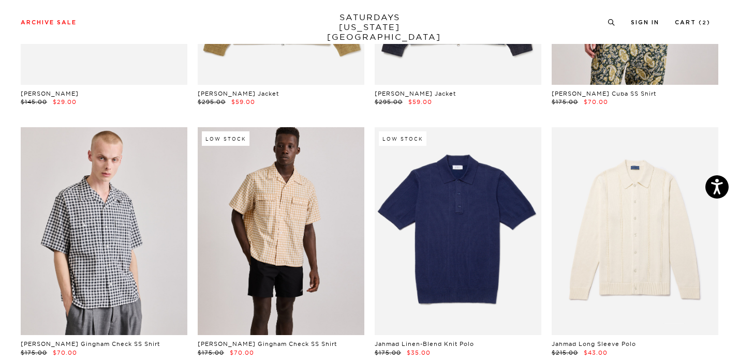
scroll to position [7546, 0]
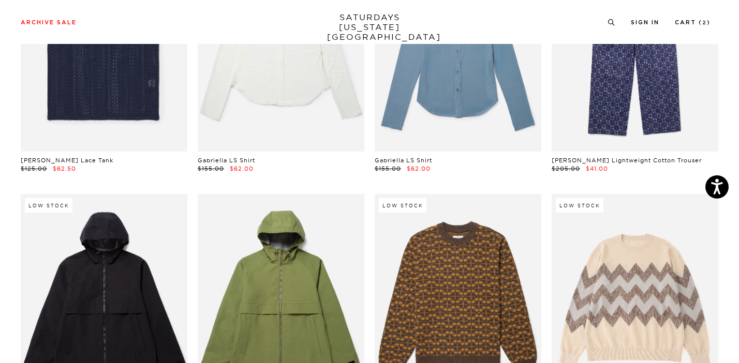
click at [359, 91] on link at bounding box center [281, 47] width 167 height 209
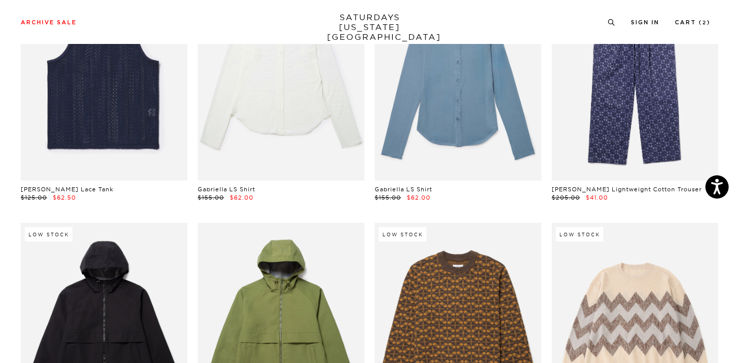
scroll to position [6824, 2]
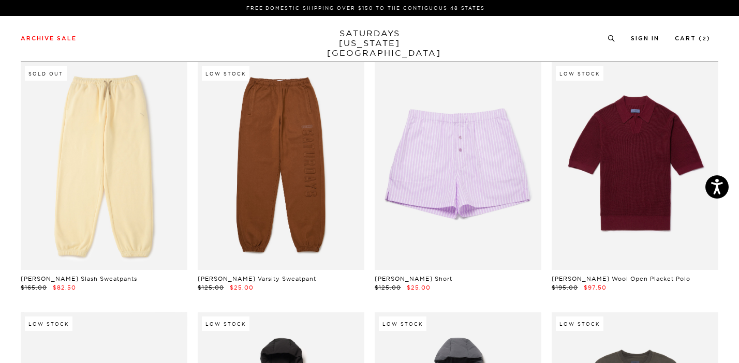
scroll to position [0, 2]
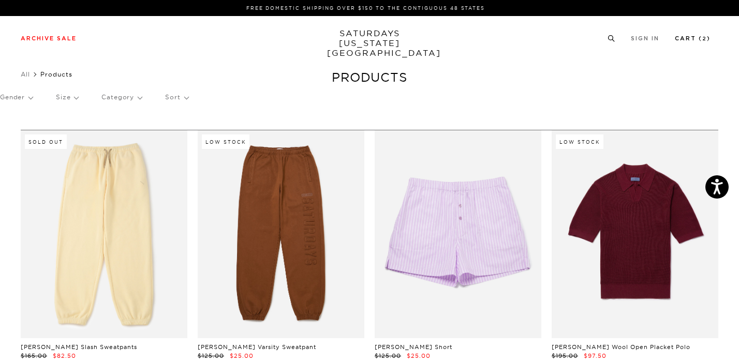
click at [704, 36] on link "Cart ( 2 )" at bounding box center [693, 39] width 36 height 6
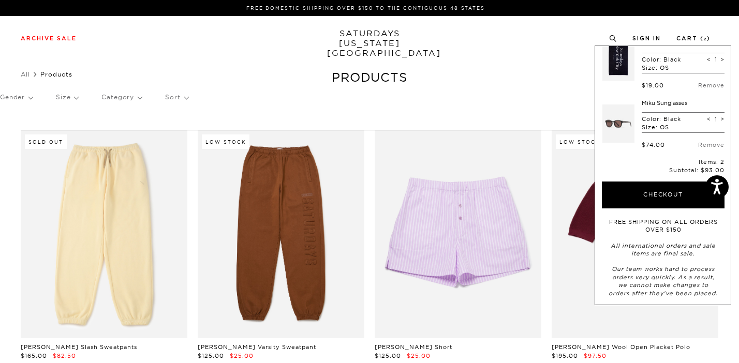
scroll to position [32, 0]
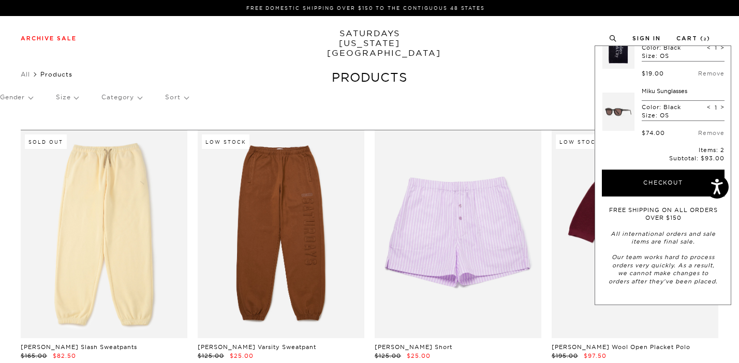
click at [562, 57] on div "Archive Sale Men's Tees Shirts Shorts Swim Knitwear Pants Sweats Women's" at bounding box center [369, 38] width 739 height 44
